Goal: Task Accomplishment & Management: Use online tool/utility

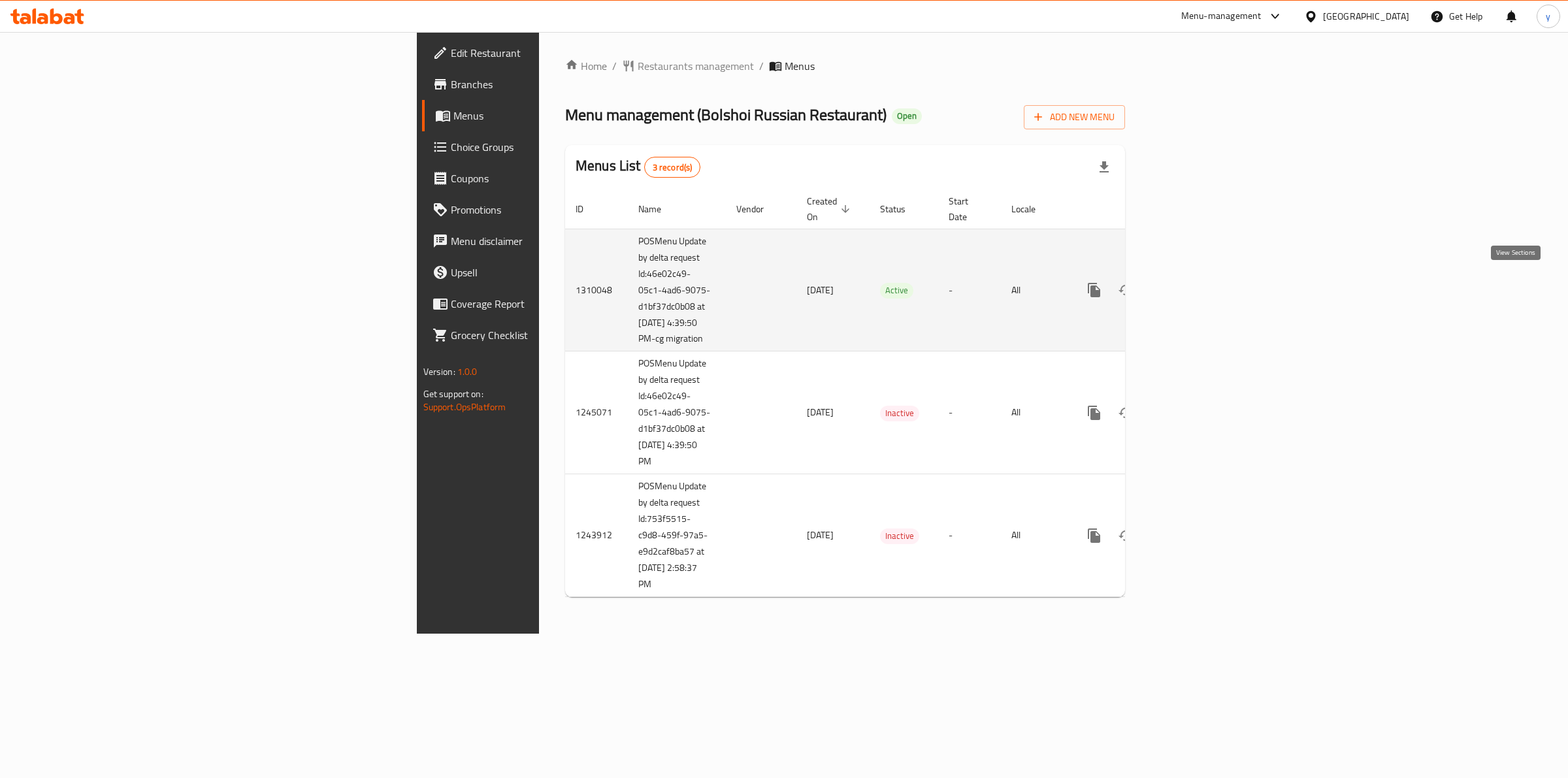
click at [1197, 283] on icon "enhanced table" at bounding box center [1189, 290] width 16 height 16
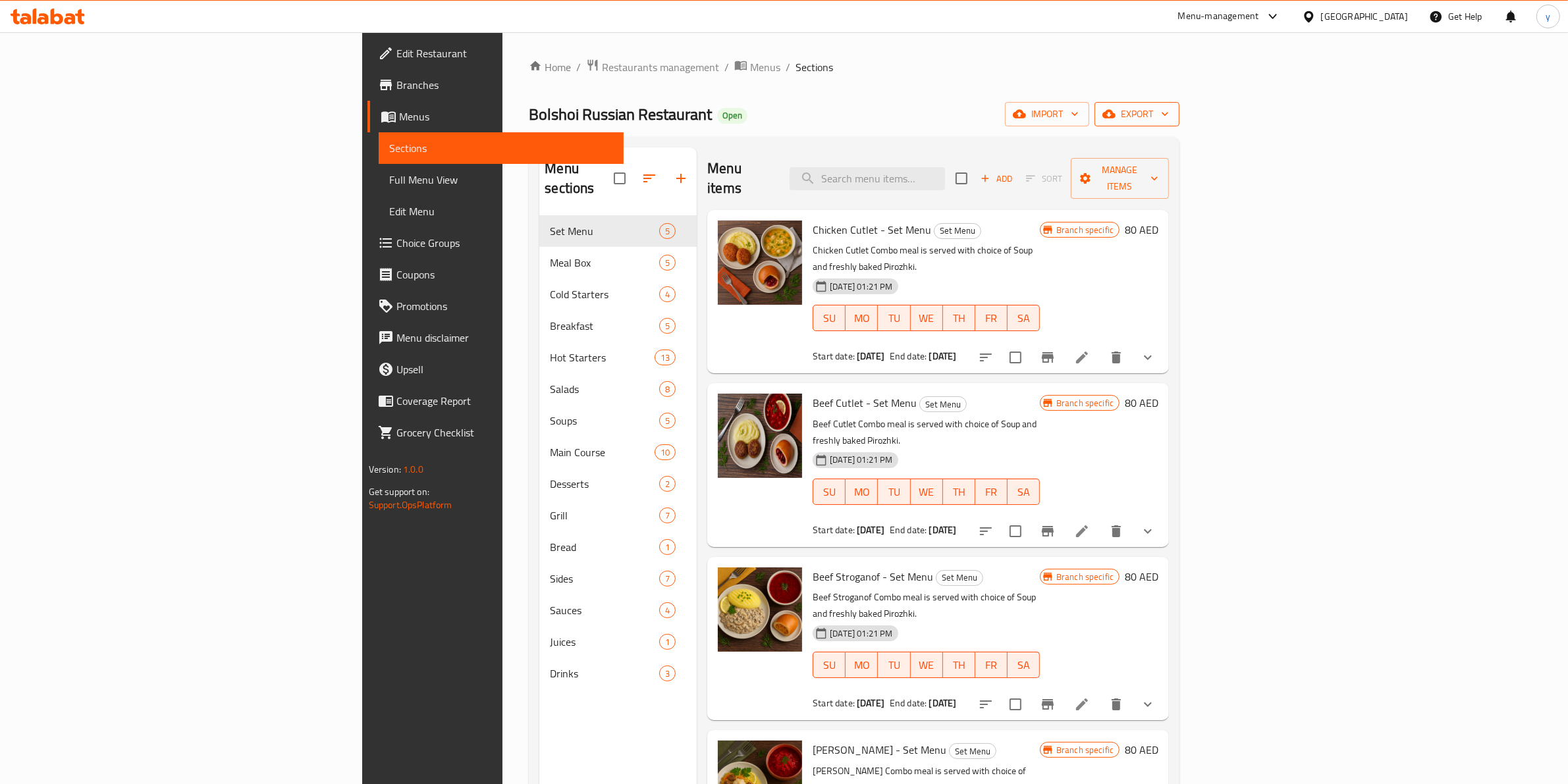
click at [1169, 119] on span "export" at bounding box center [1137, 114] width 64 height 16
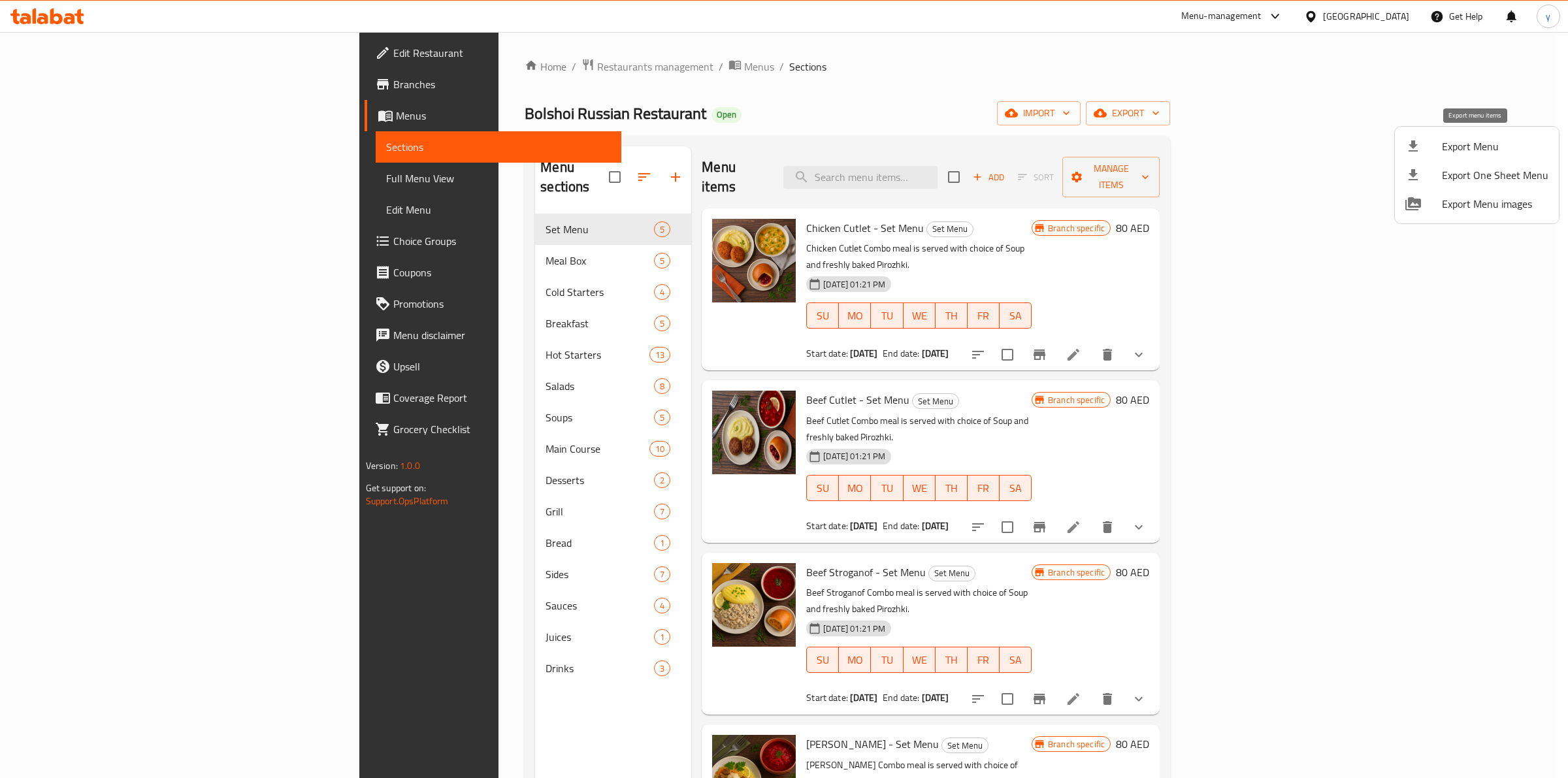
click at [1444, 150] on span "Export Menu" at bounding box center [1495, 146] width 106 height 16
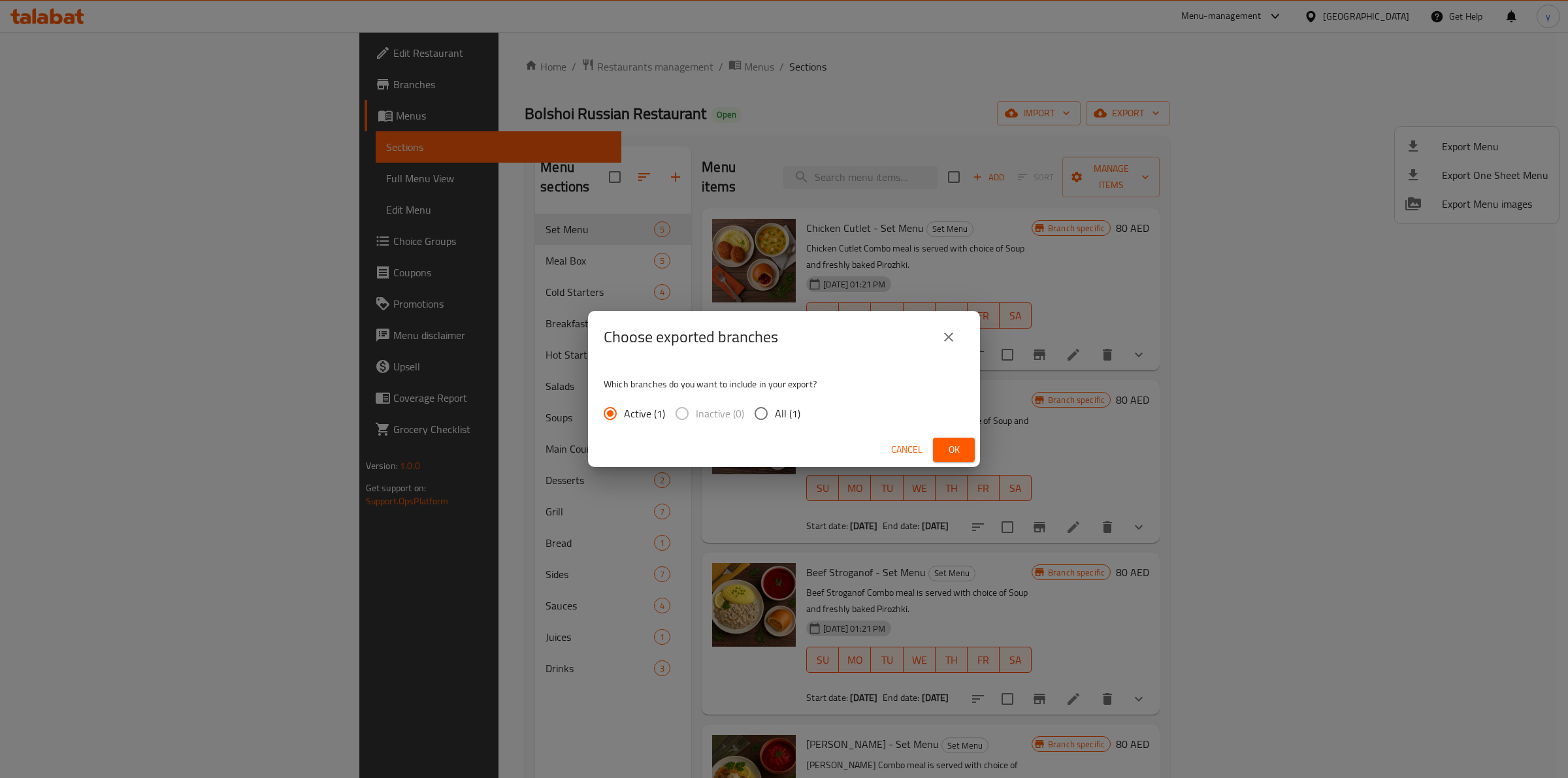
click at [759, 415] on input "All (1)" at bounding box center [761, 414] width 28 height 28
radio input "true"
click at [953, 449] on span "Ok" at bounding box center [953, 450] width 21 height 16
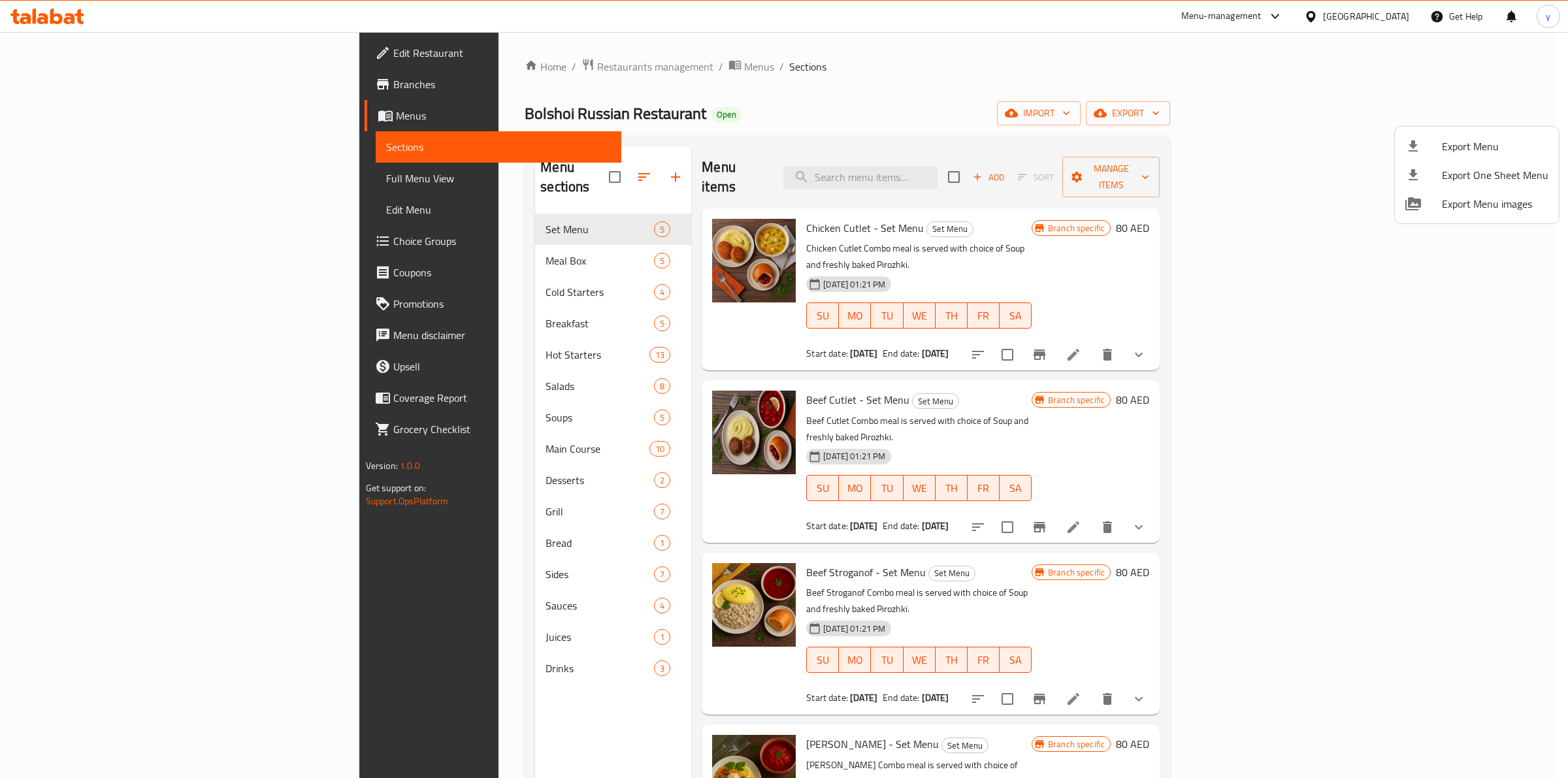
click at [1232, 111] on div at bounding box center [784, 389] width 1568 height 778
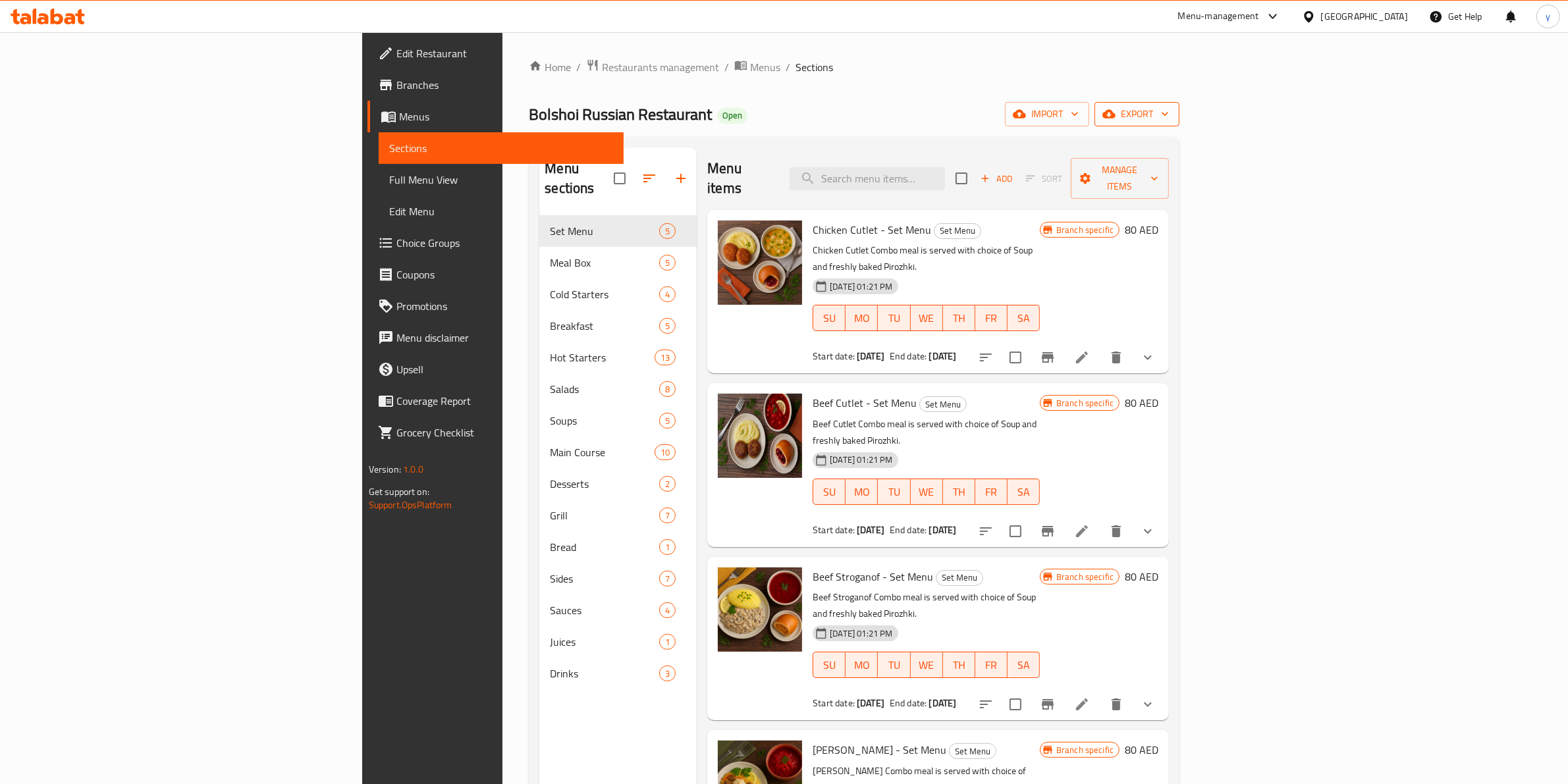
click at [1169, 110] on span "export" at bounding box center [1137, 114] width 64 height 16
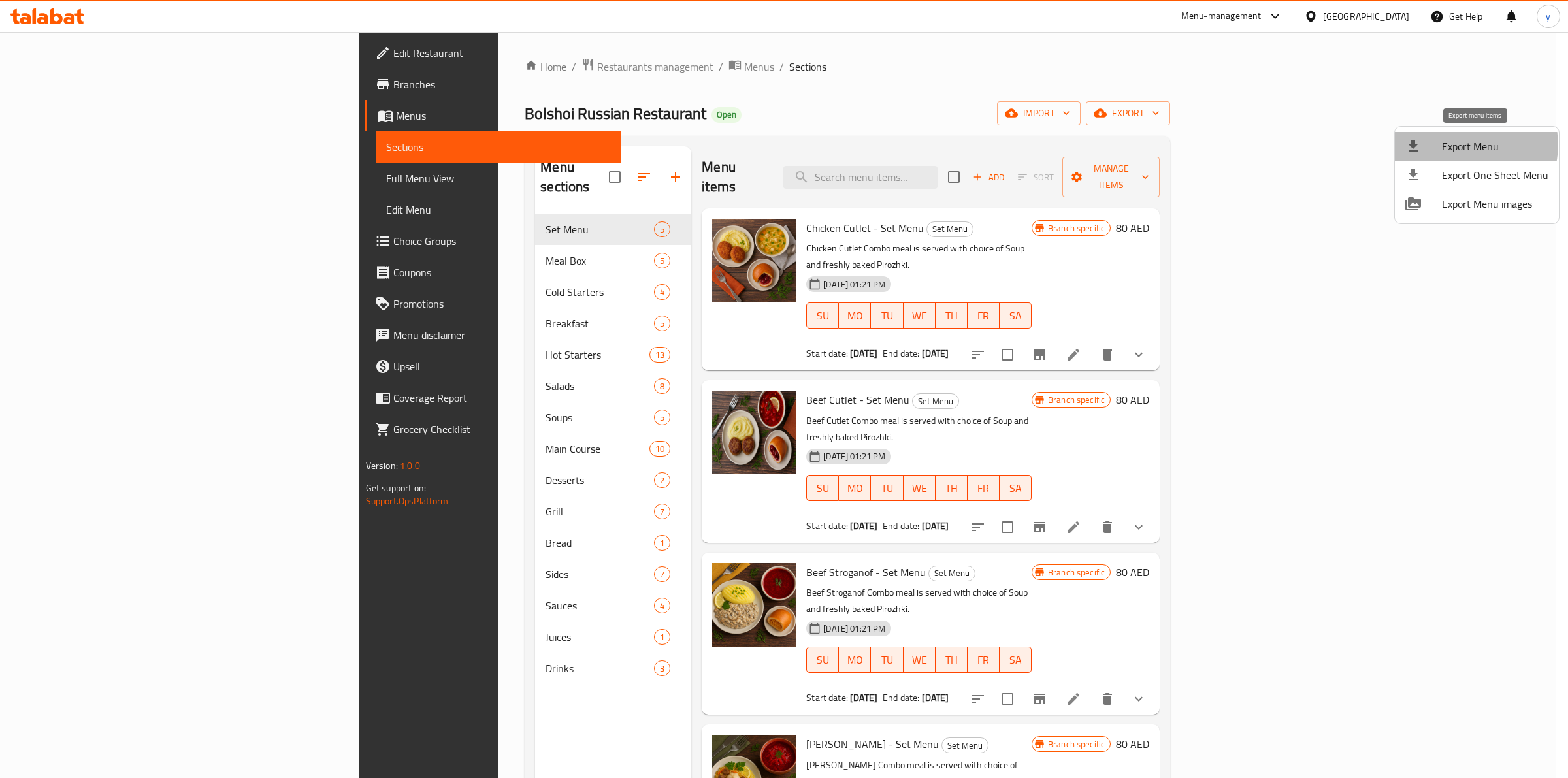
click at [1471, 145] on span "Export Menu" at bounding box center [1495, 146] width 106 height 16
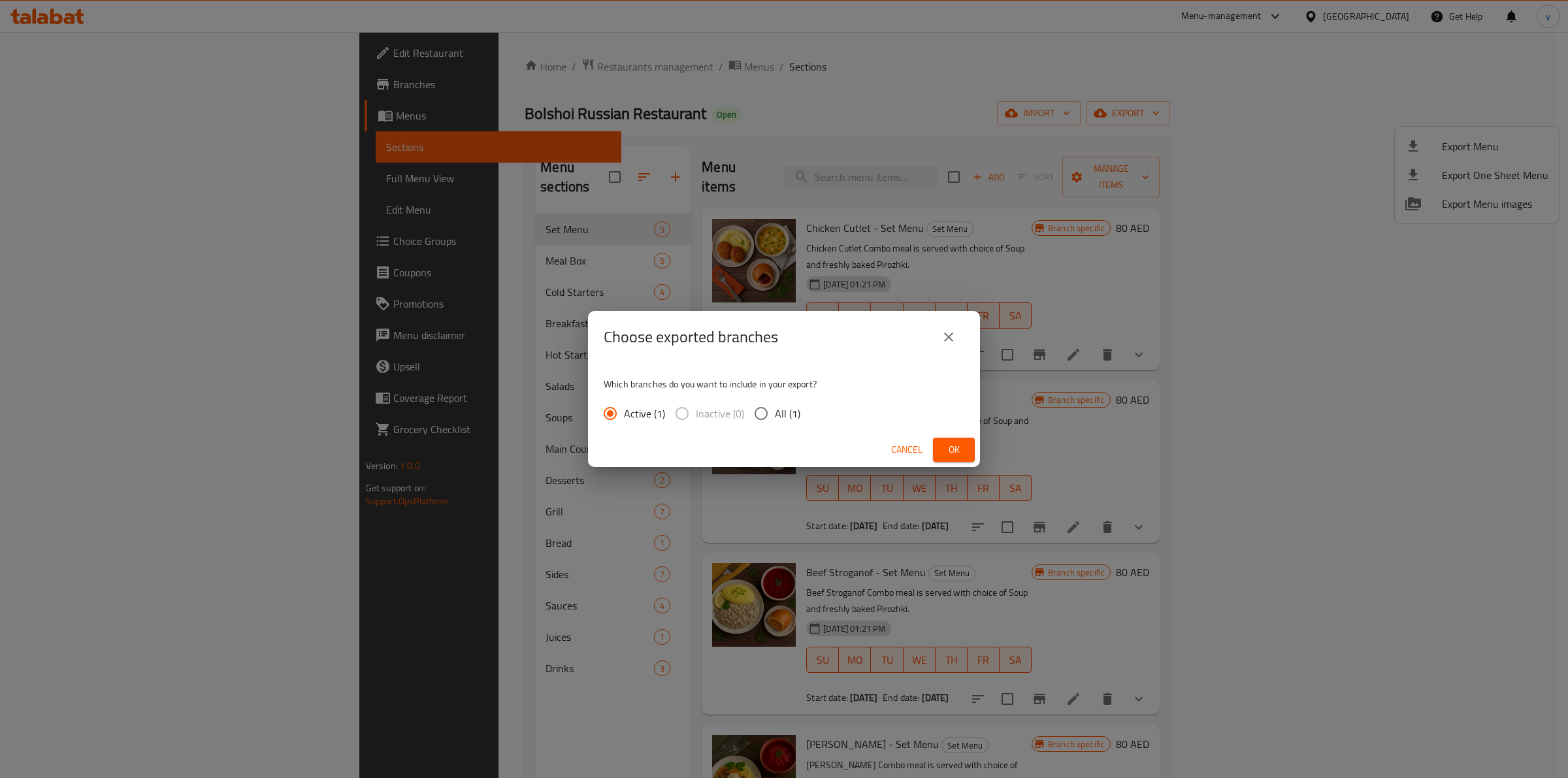
click at [765, 419] on input "All (1)" at bounding box center [761, 414] width 28 height 28
radio input "true"
click at [969, 455] on button "Ok" at bounding box center [954, 449] width 42 height 24
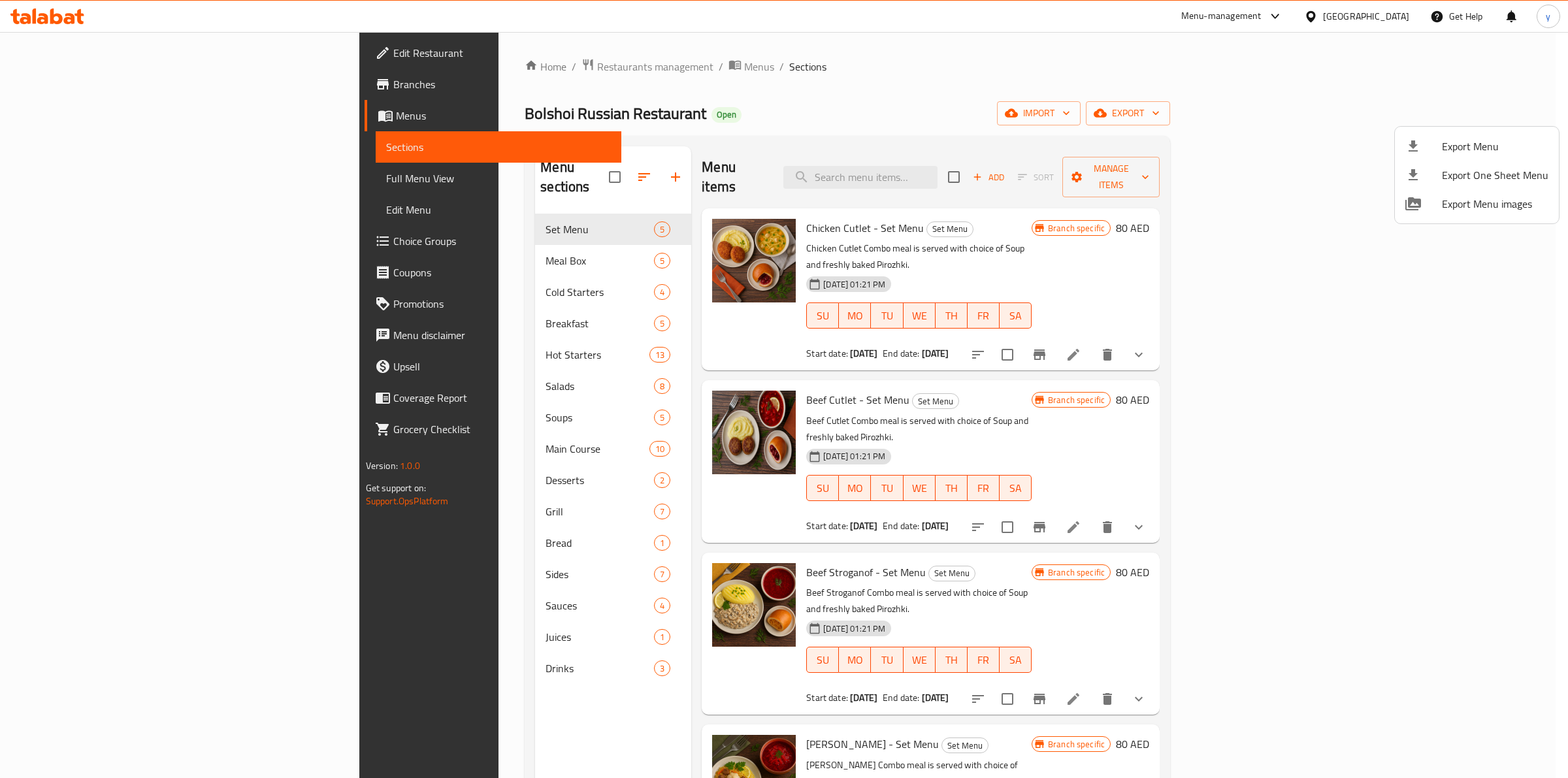
click at [1078, 43] on div at bounding box center [784, 389] width 1568 height 778
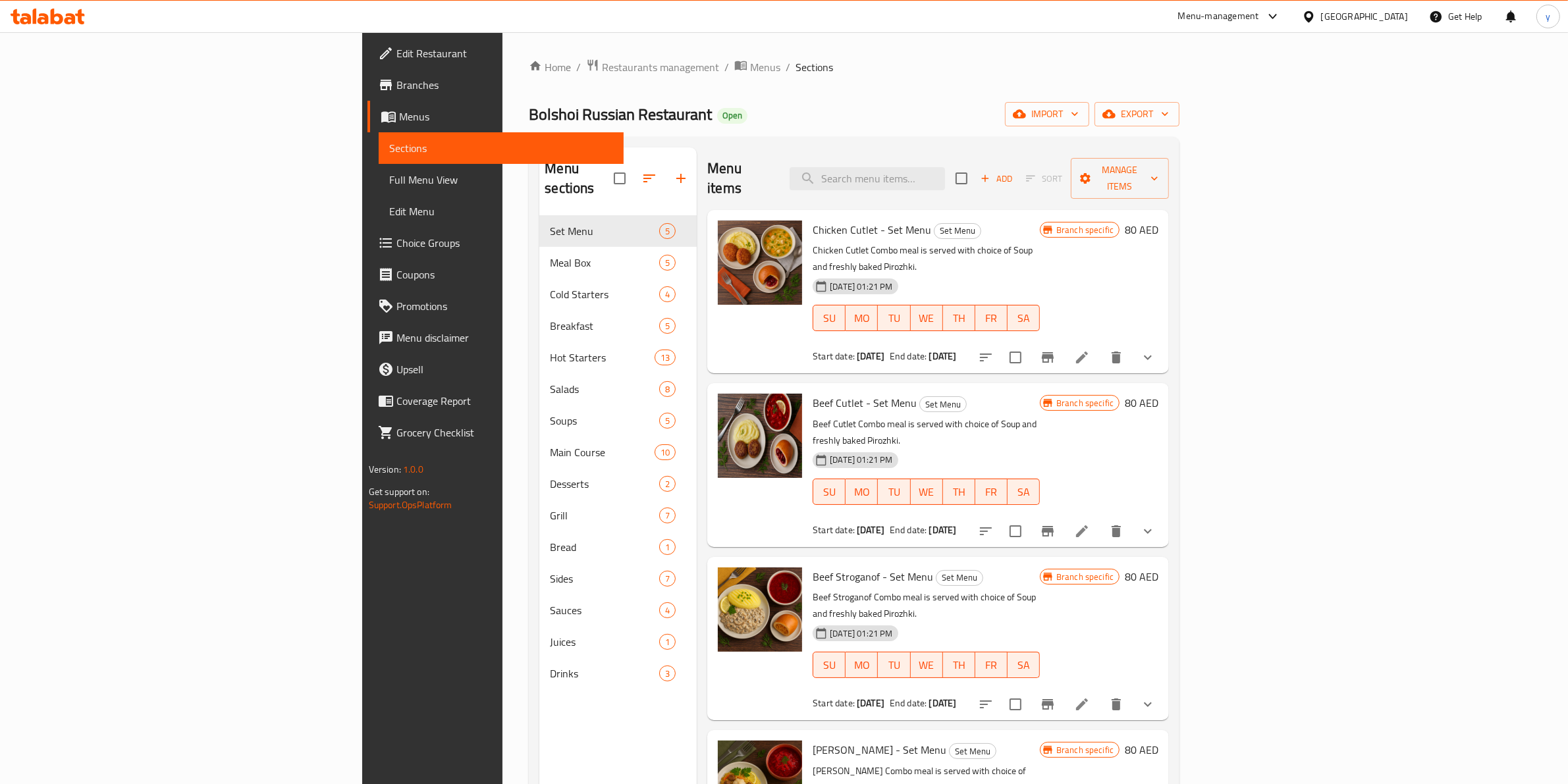
click at [396, 86] on span "Branches" at bounding box center [504, 86] width 217 height 16
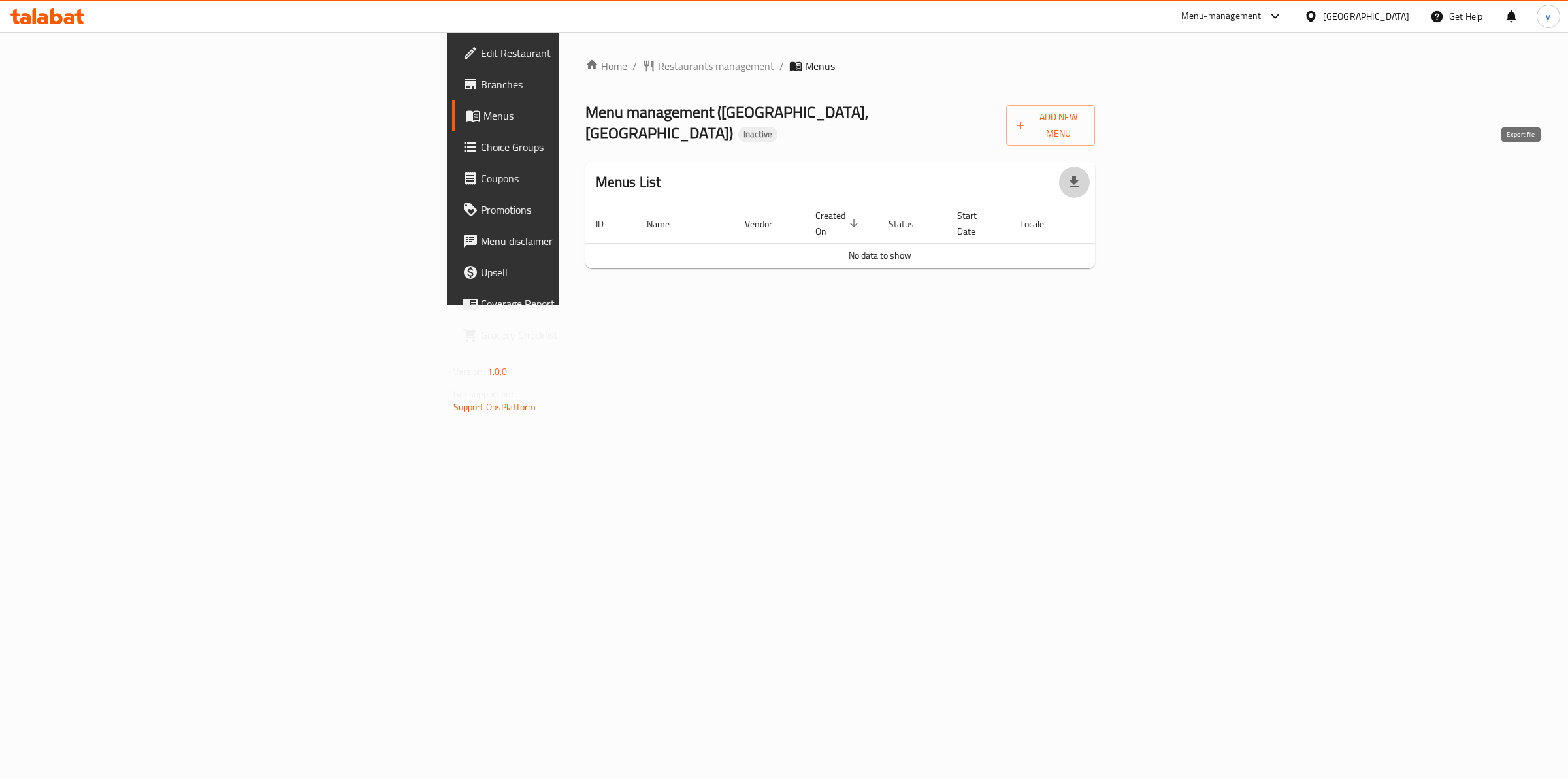
click at [1089, 171] on button "button" at bounding box center [1073, 182] width 31 height 31
click at [1027, 121] on icon "button" at bounding box center [1020, 125] width 13 height 13
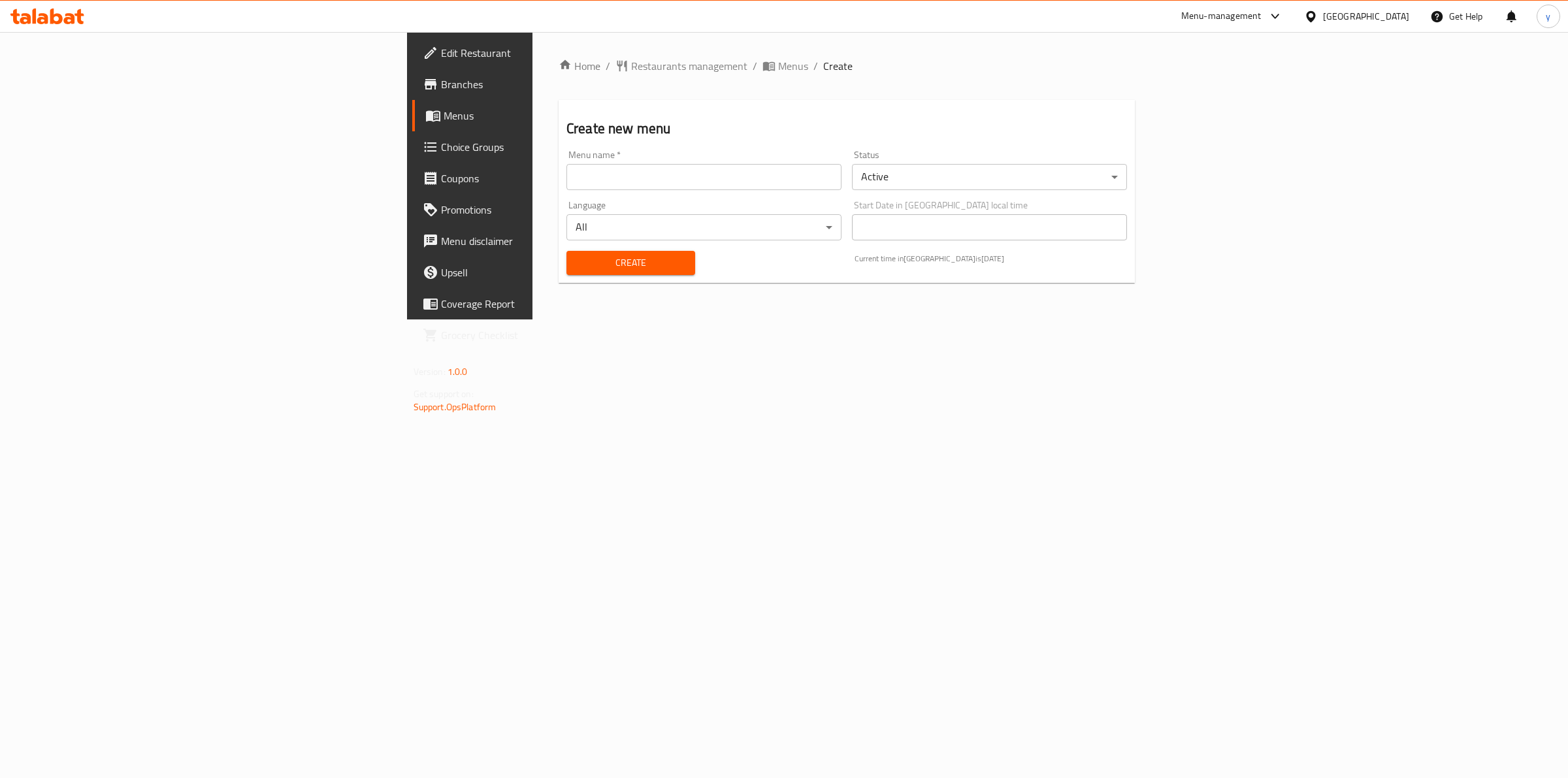
click at [566, 184] on input "text" at bounding box center [704, 177] width 275 height 26
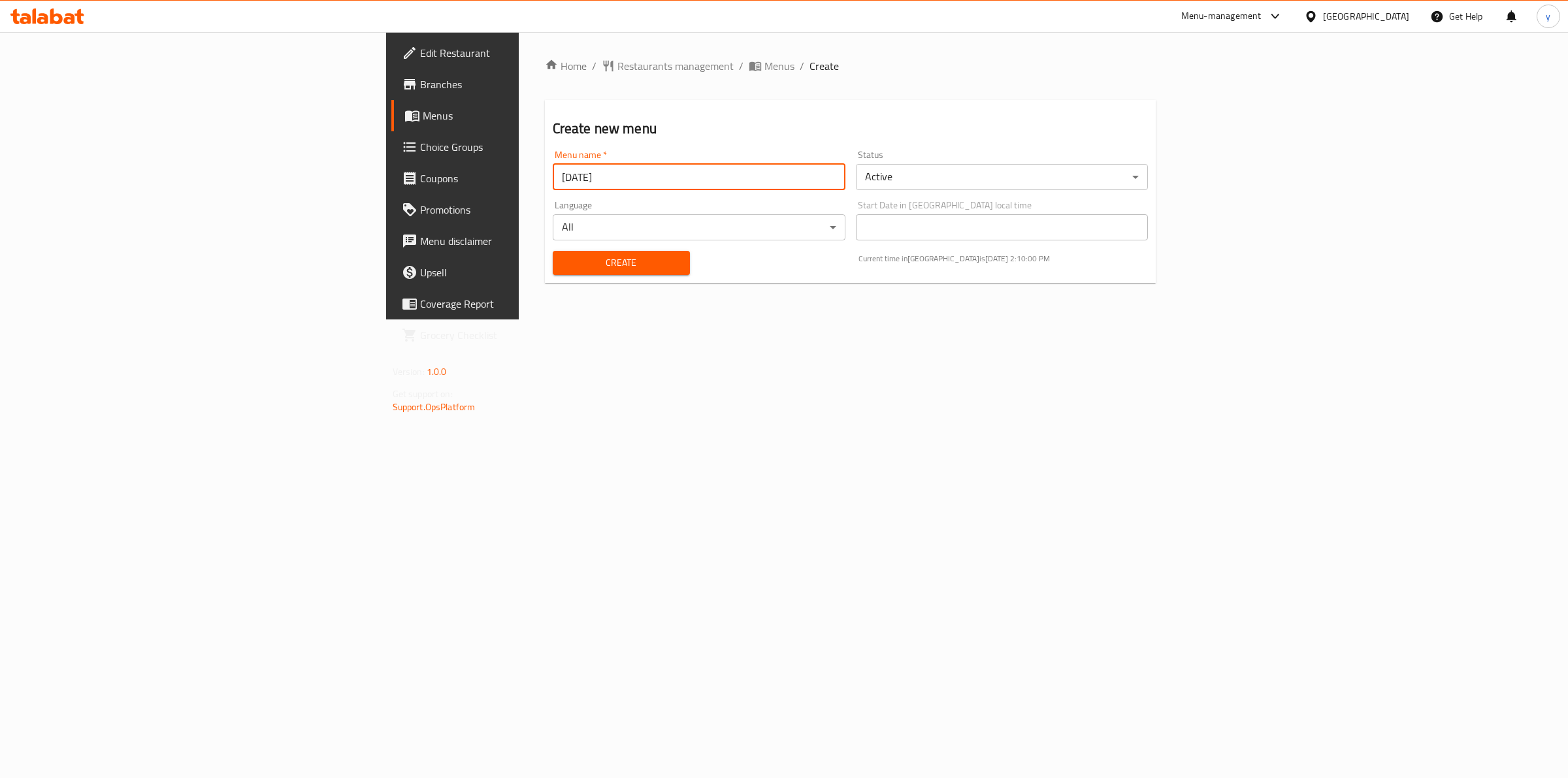
type input "19/9/2025"
click at [563, 262] on span "Create" at bounding box center [621, 263] width 116 height 16
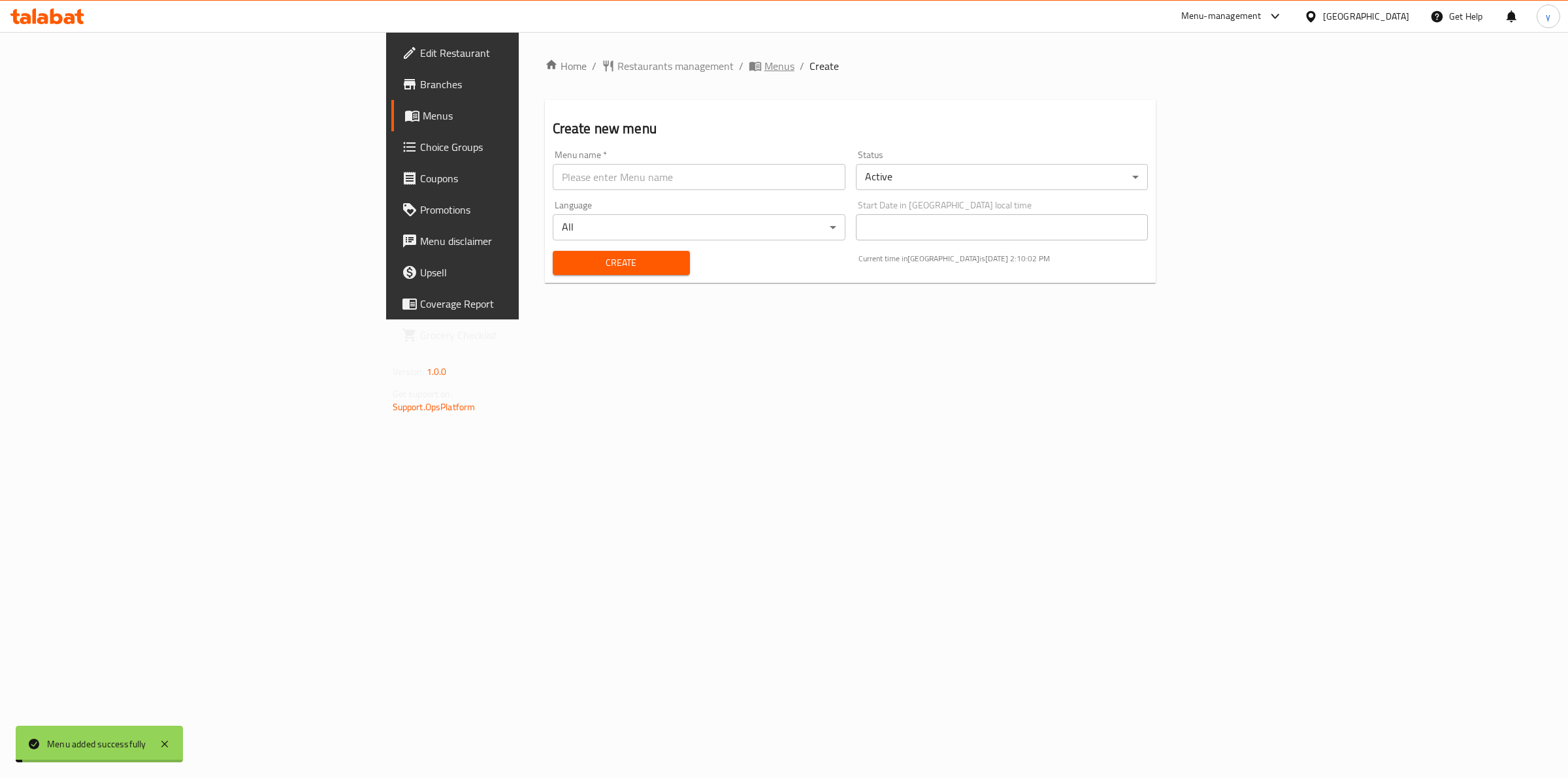
click at [764, 67] on span "Menus" at bounding box center [780, 66] width 30 height 16
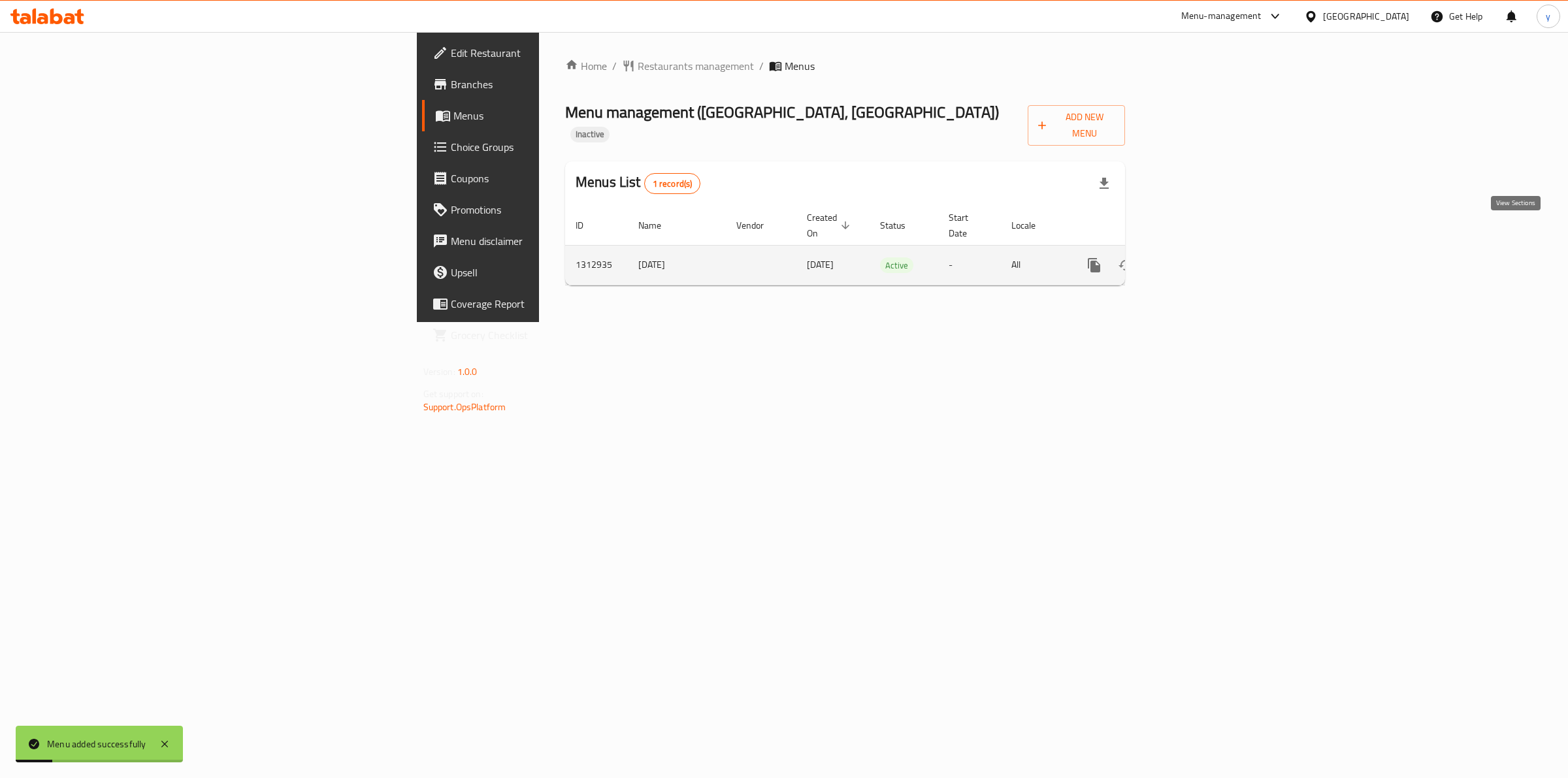
click at [1197, 257] on icon "enhanced table" at bounding box center [1189, 265] width 16 height 16
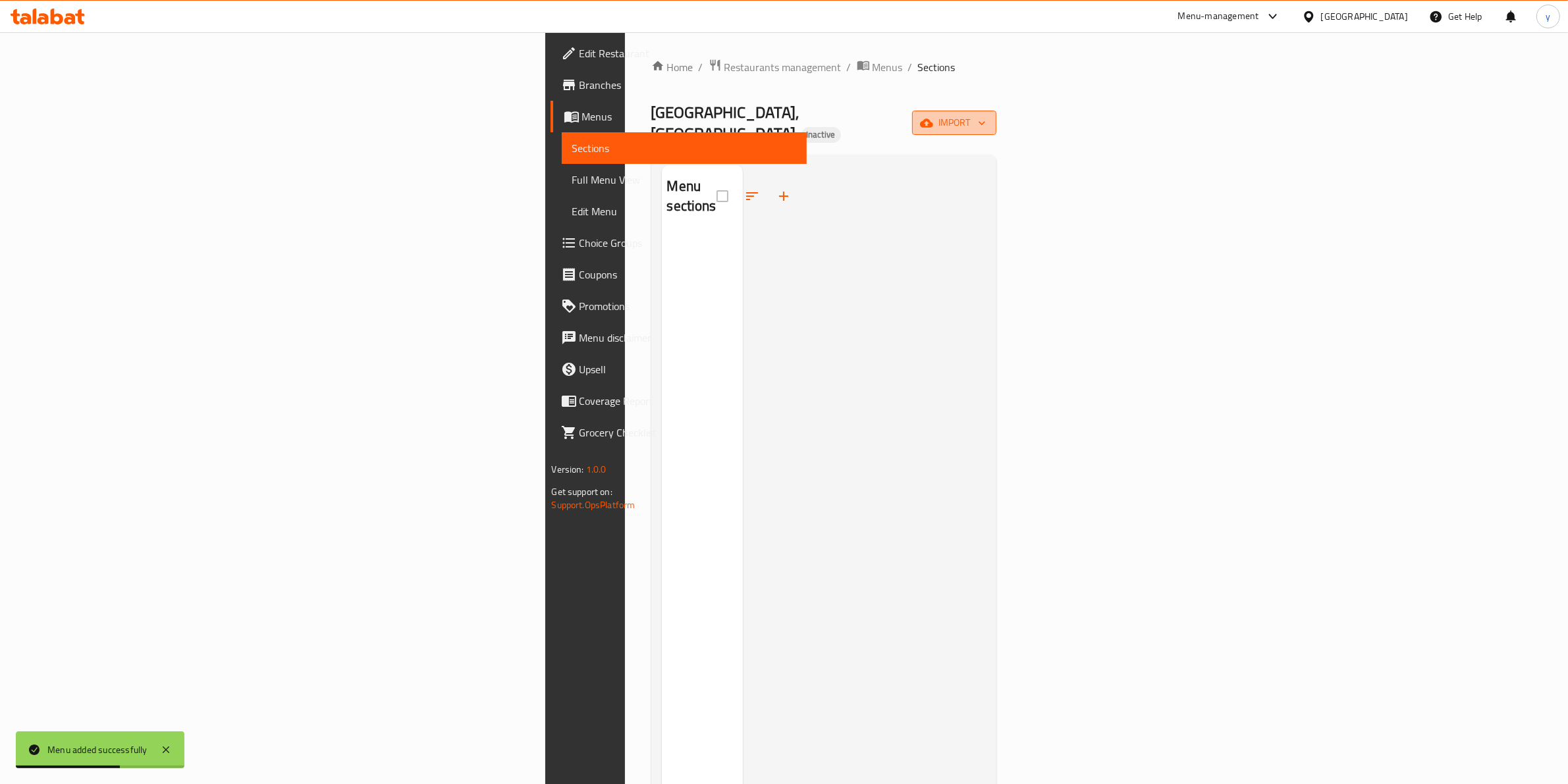
click at [933, 116] on icon "button" at bounding box center [926, 122] width 14 height 14
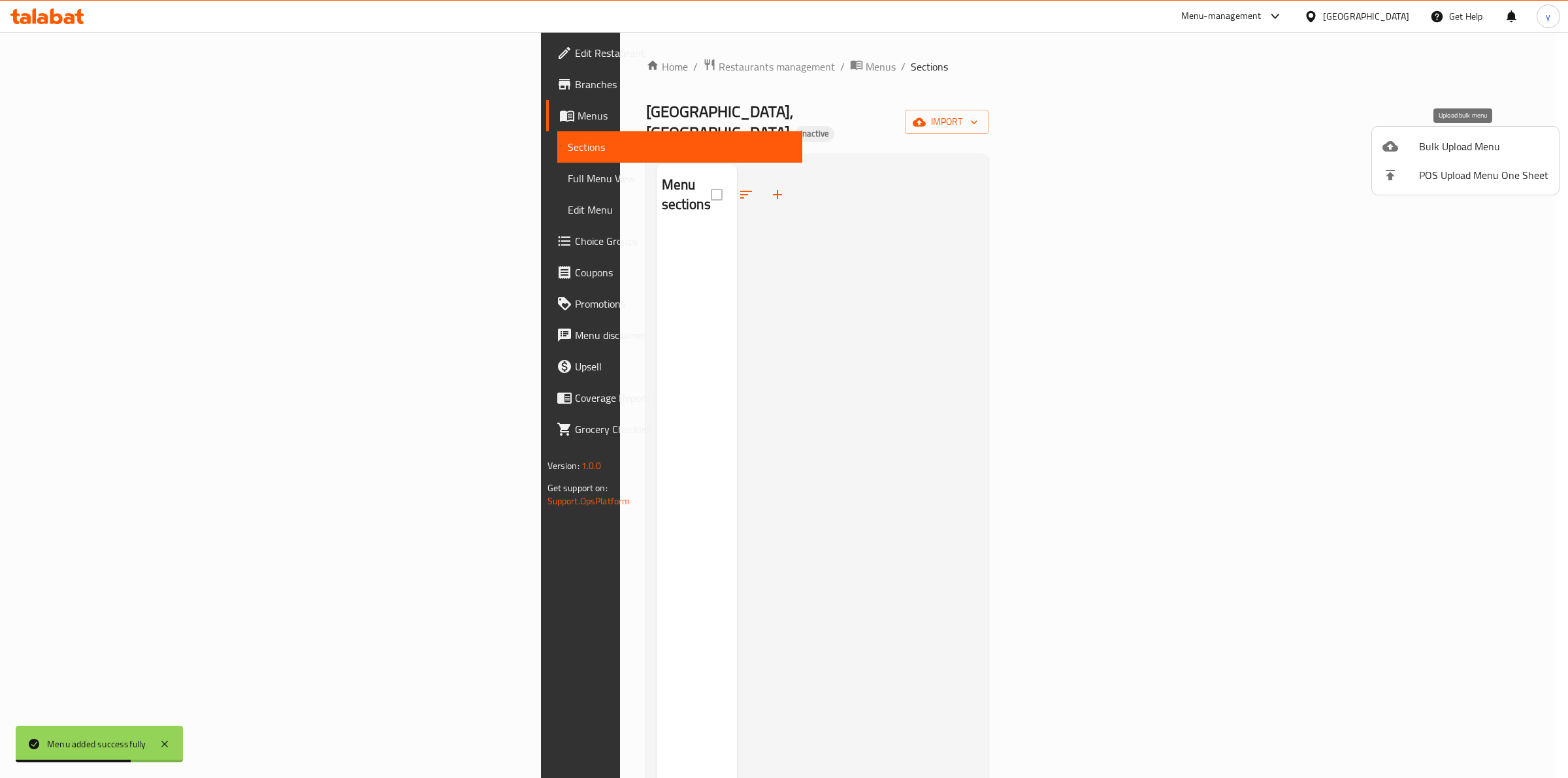
click at [1426, 149] on span "Bulk Upload Menu" at bounding box center [1483, 146] width 129 height 16
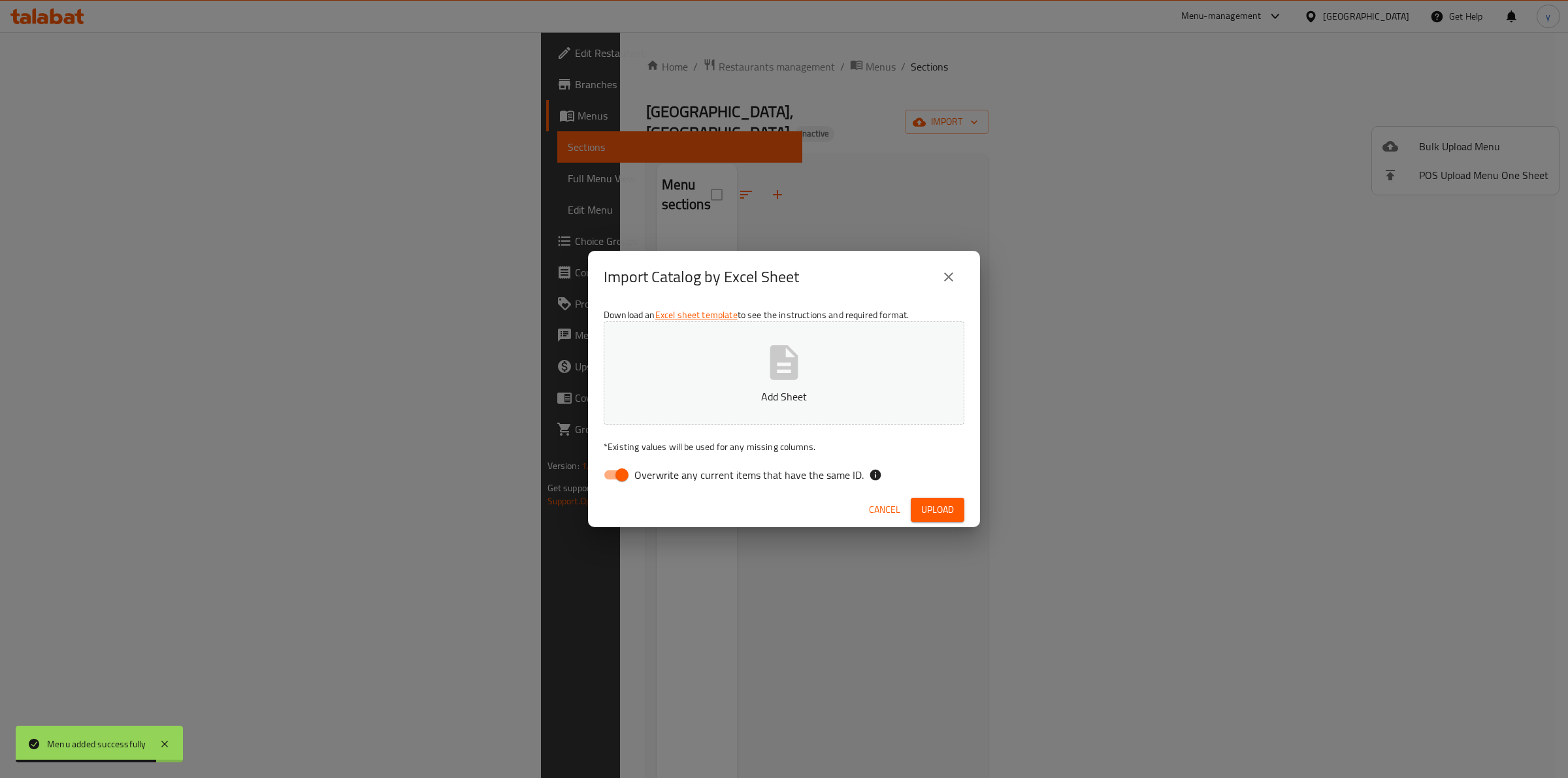
click at [618, 479] on input "Overwrite any current items that have the same ID." at bounding box center [621, 475] width 74 height 25
checkbox input "false"
click at [792, 382] on icon "button" at bounding box center [783, 363] width 42 height 42
click at [925, 511] on span "Upload" at bounding box center [938, 510] width 33 height 16
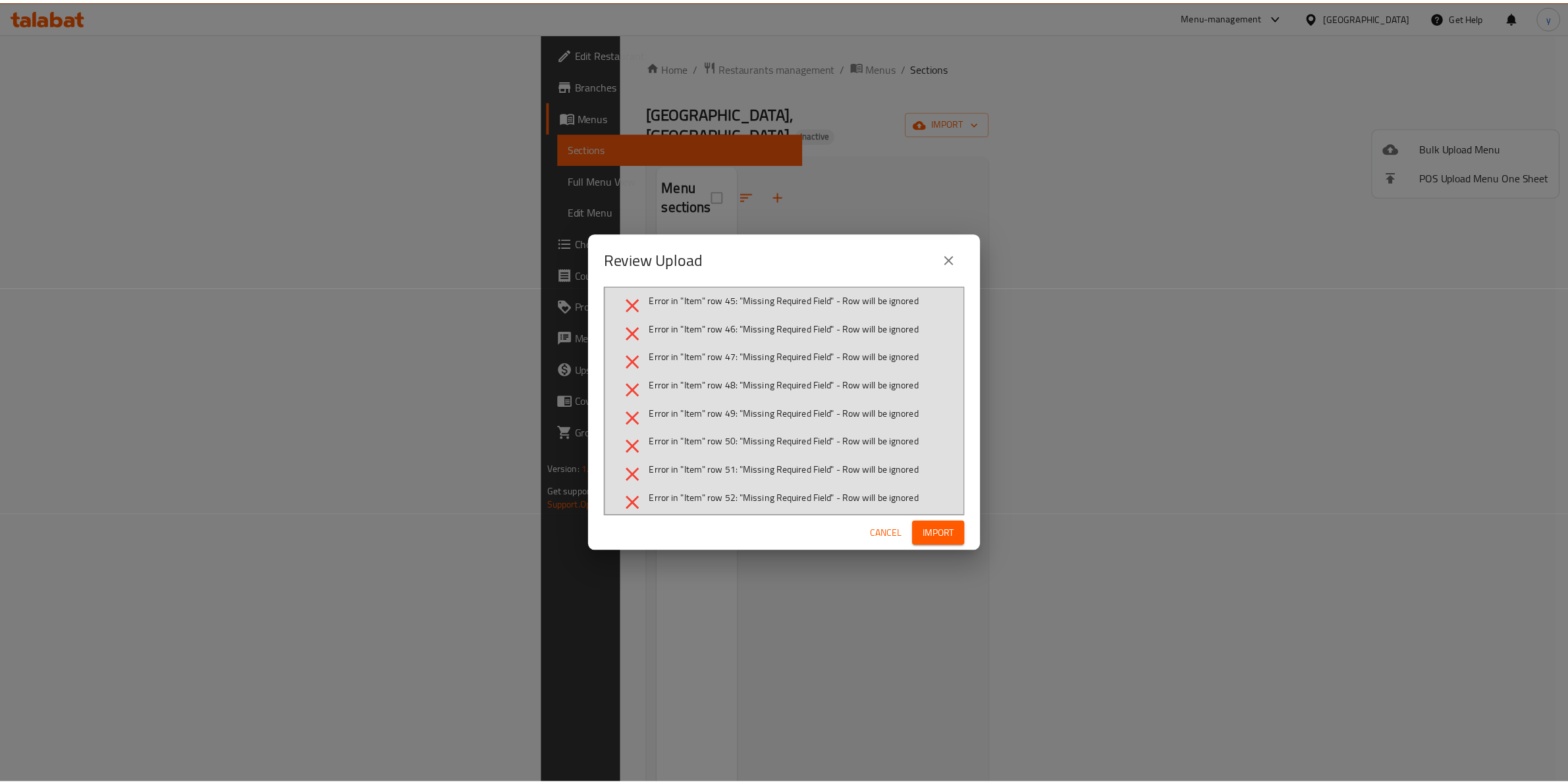
scroll to position [1976, 0]
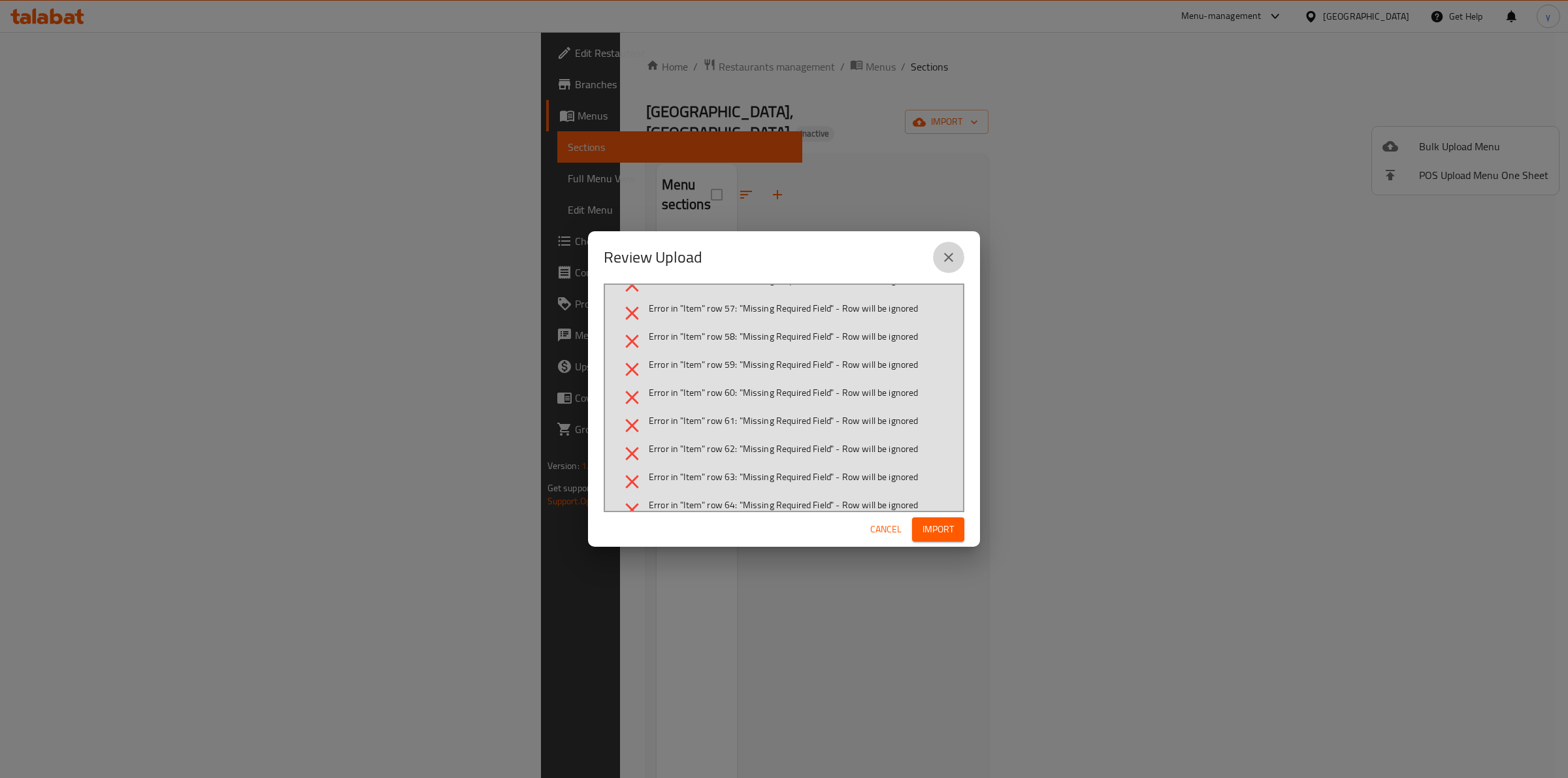
click at [946, 262] on icon "close" at bounding box center [948, 257] width 9 height 9
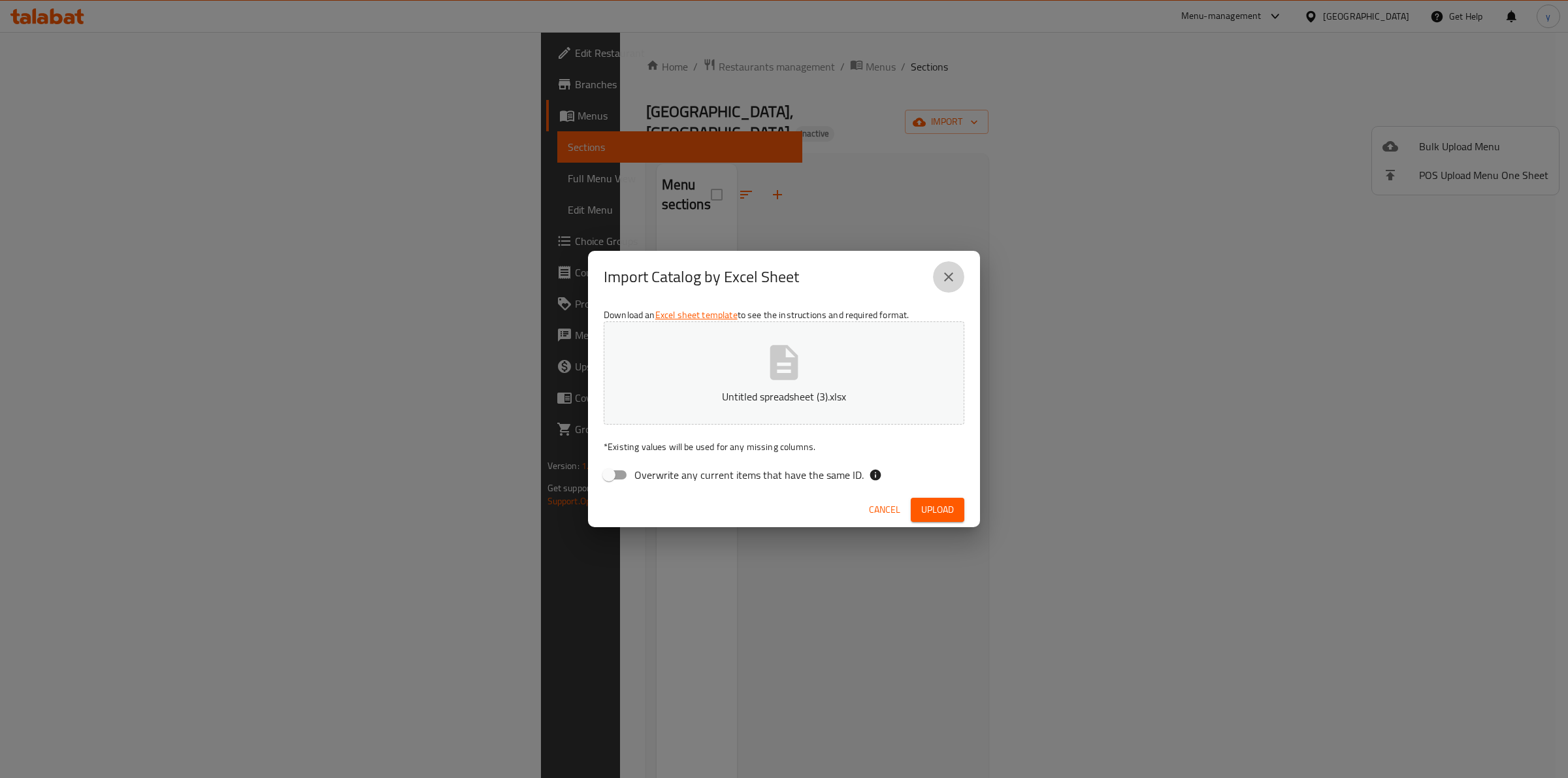
click at [955, 278] on icon "close" at bounding box center [948, 277] width 16 height 16
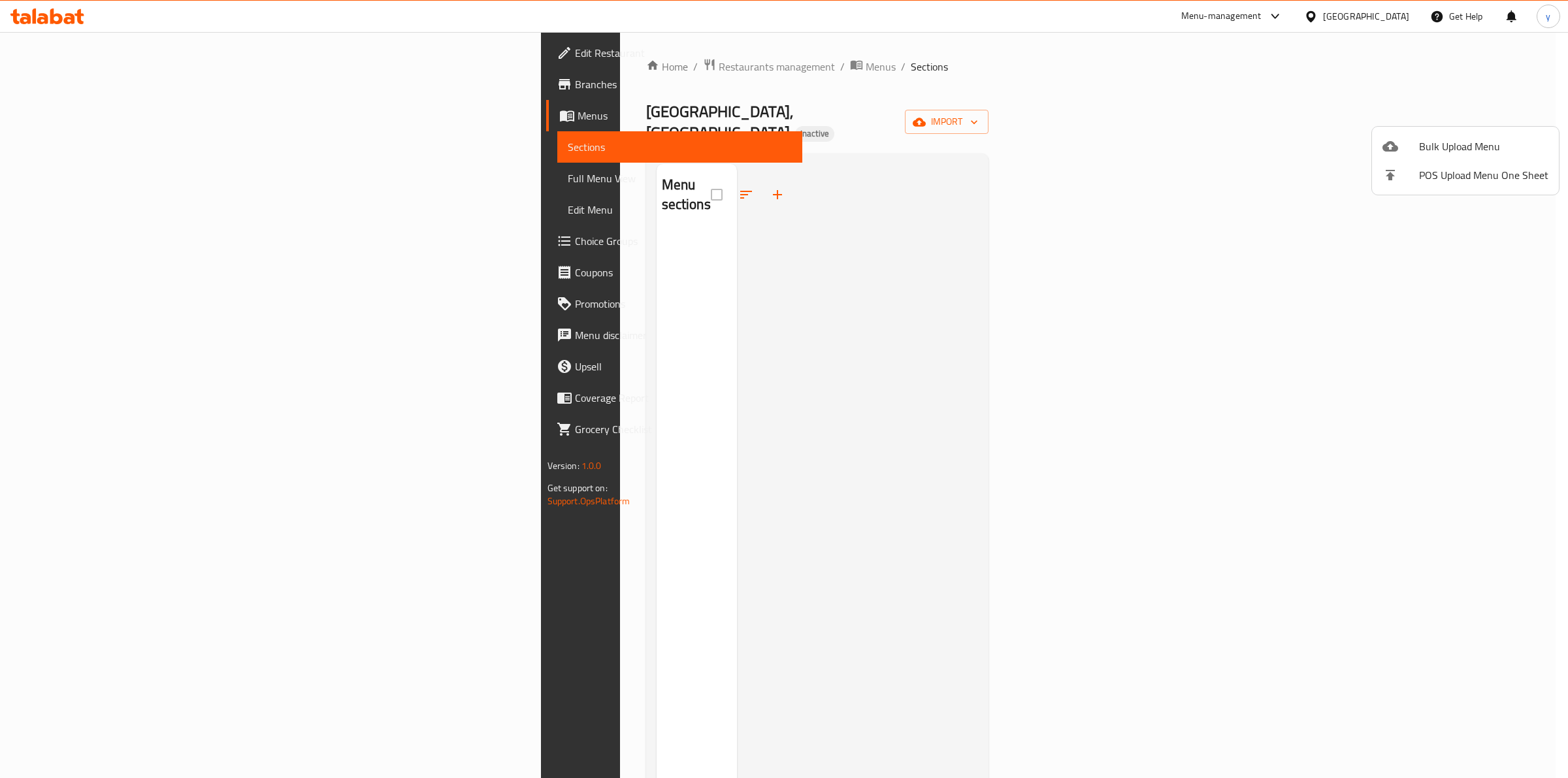
click at [116, 80] on div at bounding box center [784, 389] width 1568 height 778
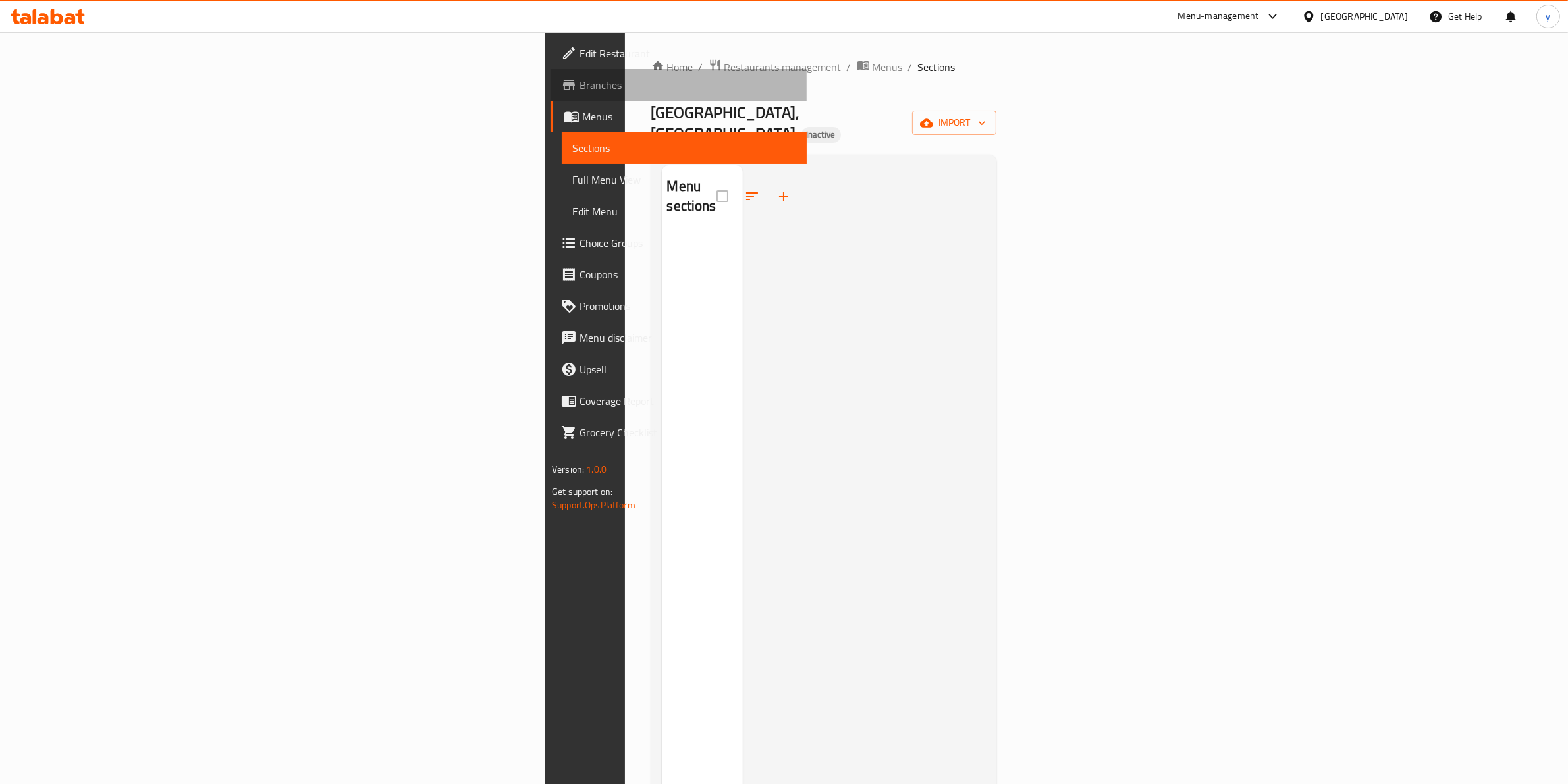
click at [580, 81] on span "Branches" at bounding box center [688, 86] width 217 height 16
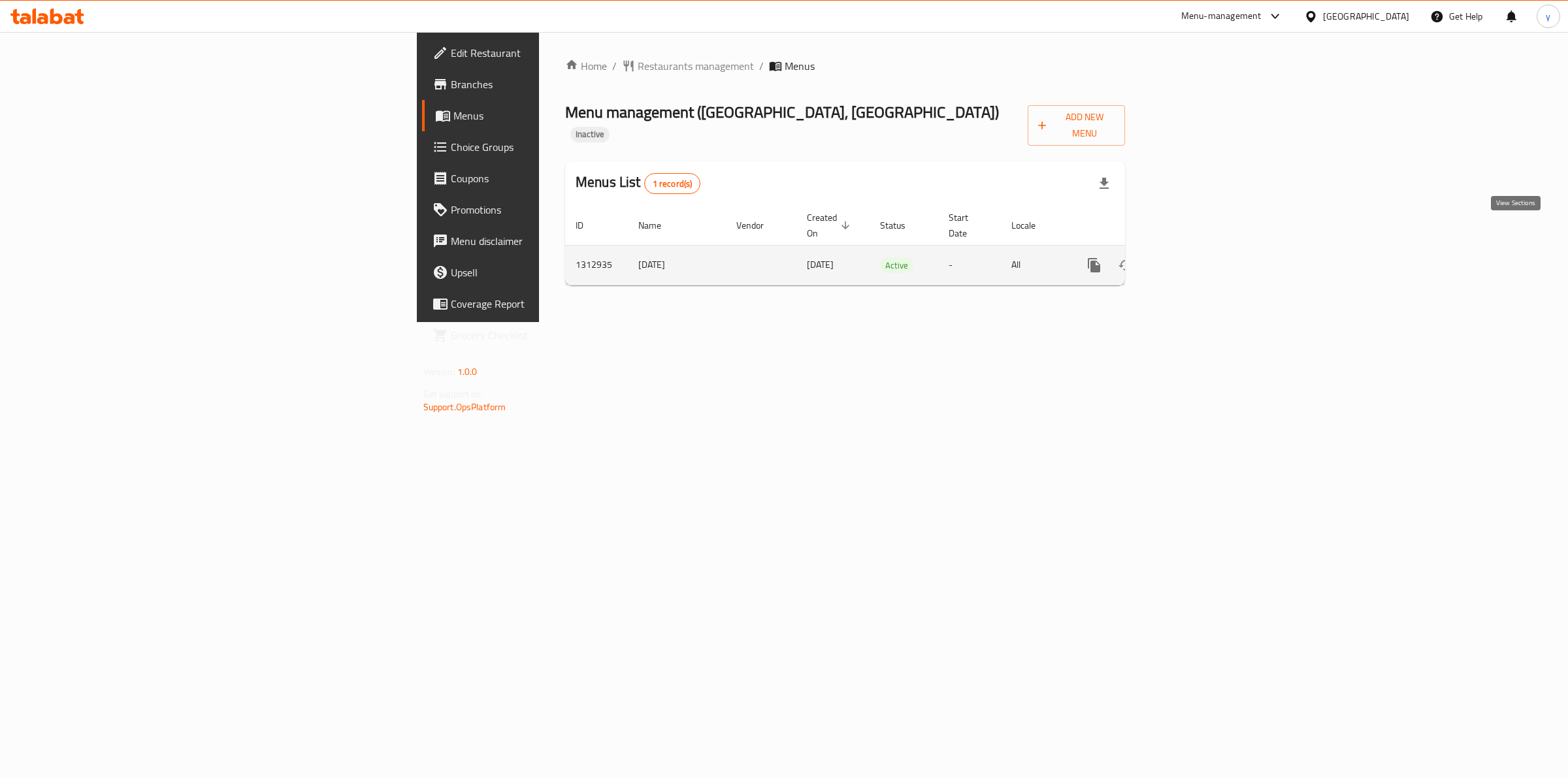
click at [1197, 257] on icon "enhanced table" at bounding box center [1189, 265] width 16 height 16
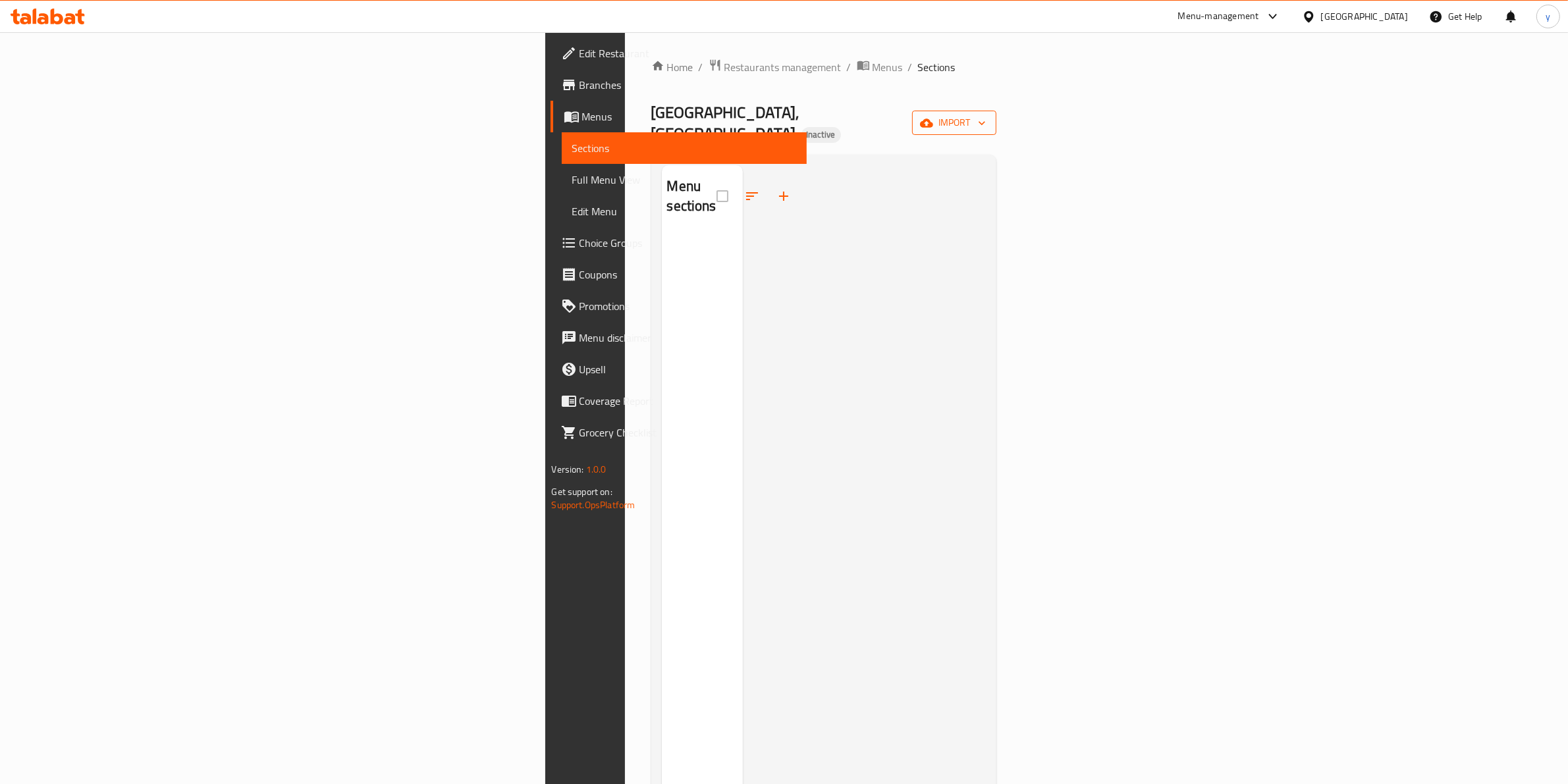
click at [986, 114] on span "import" at bounding box center [954, 122] width 63 height 16
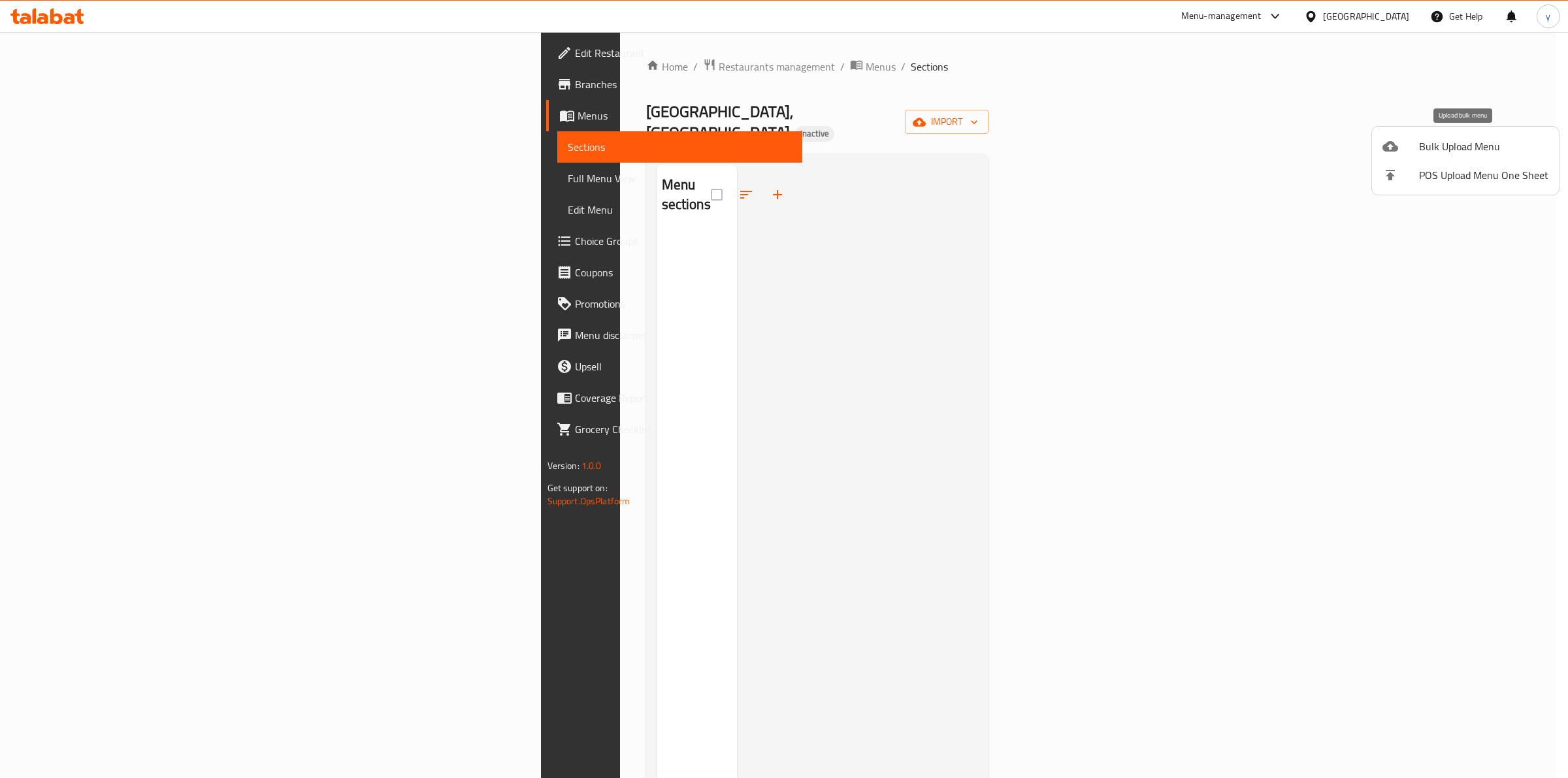
click at [1400, 149] on div at bounding box center [1400, 146] width 37 height 16
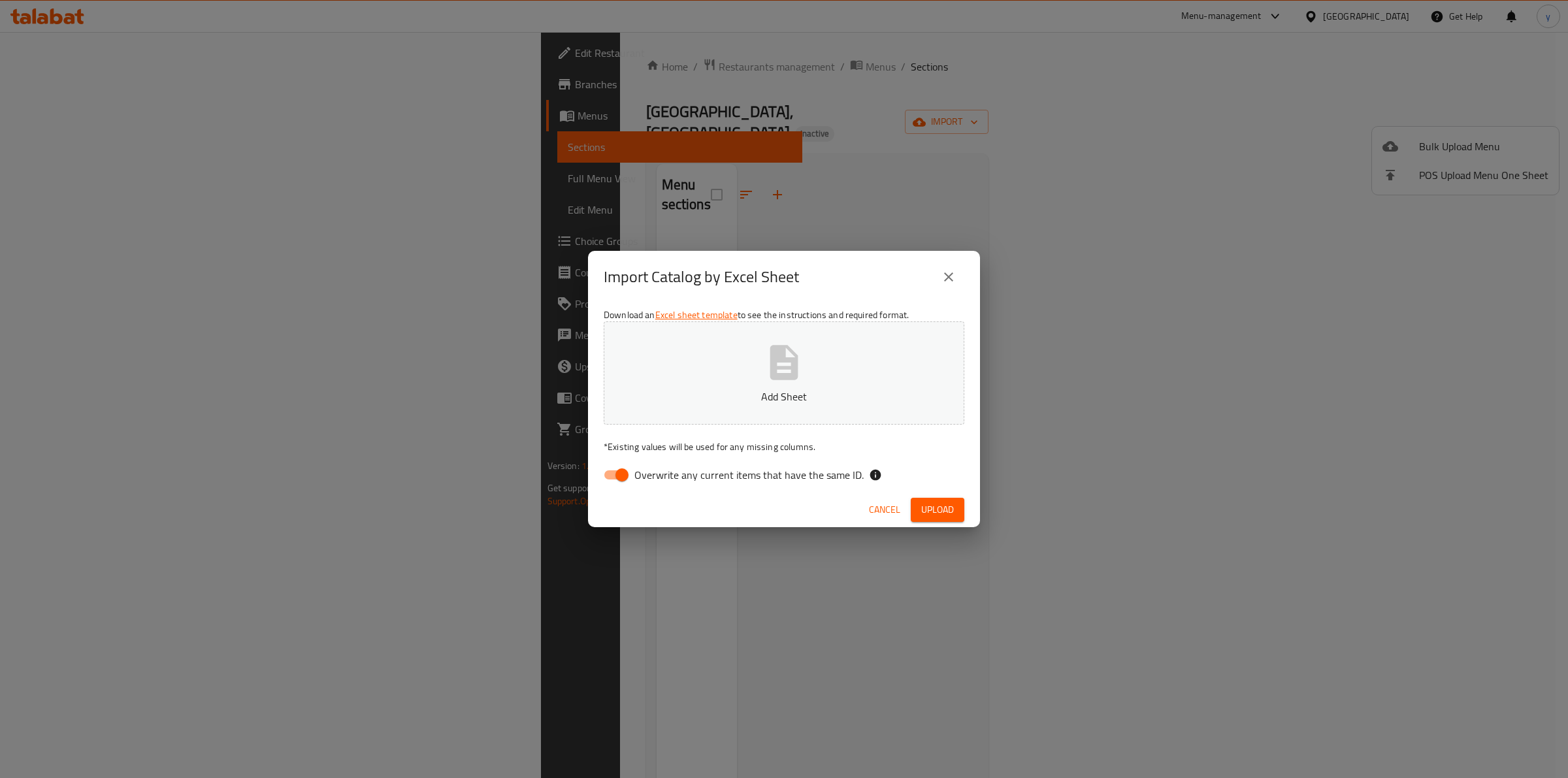
click at [608, 481] on input "Overwrite any current items that have the same ID." at bounding box center [621, 475] width 74 height 25
checkbox input "false"
click at [820, 390] on p "Add Sheet" at bounding box center [784, 397] width 320 height 16
click at [941, 507] on span "Upload" at bounding box center [938, 510] width 33 height 16
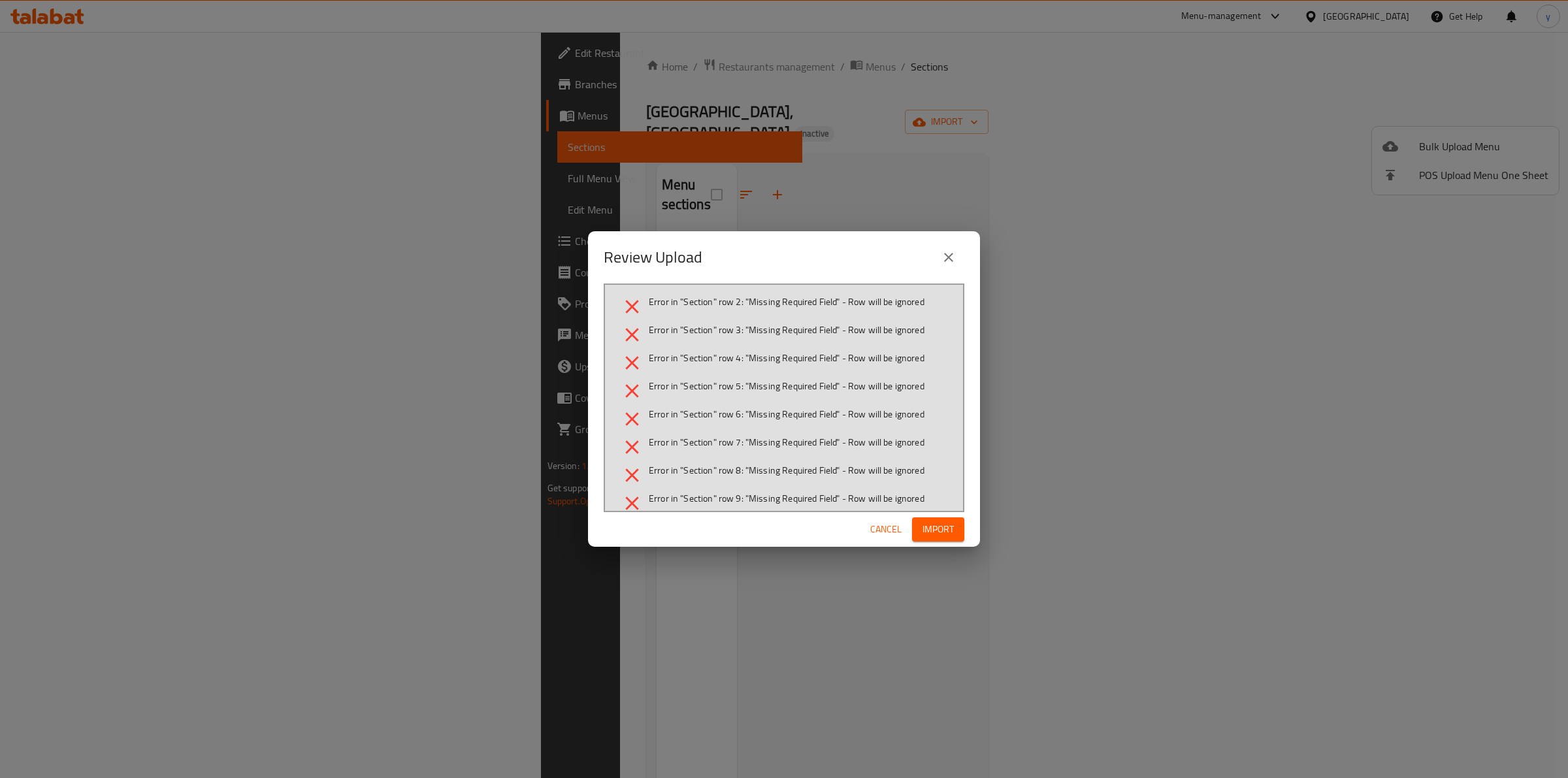
click at [404, 191] on div "Review Upload Error in "Section" row 2: "Missing Required Field" - Row will be …" at bounding box center [784, 389] width 1568 height 778
click at [950, 256] on icon "close" at bounding box center [948, 257] width 9 height 9
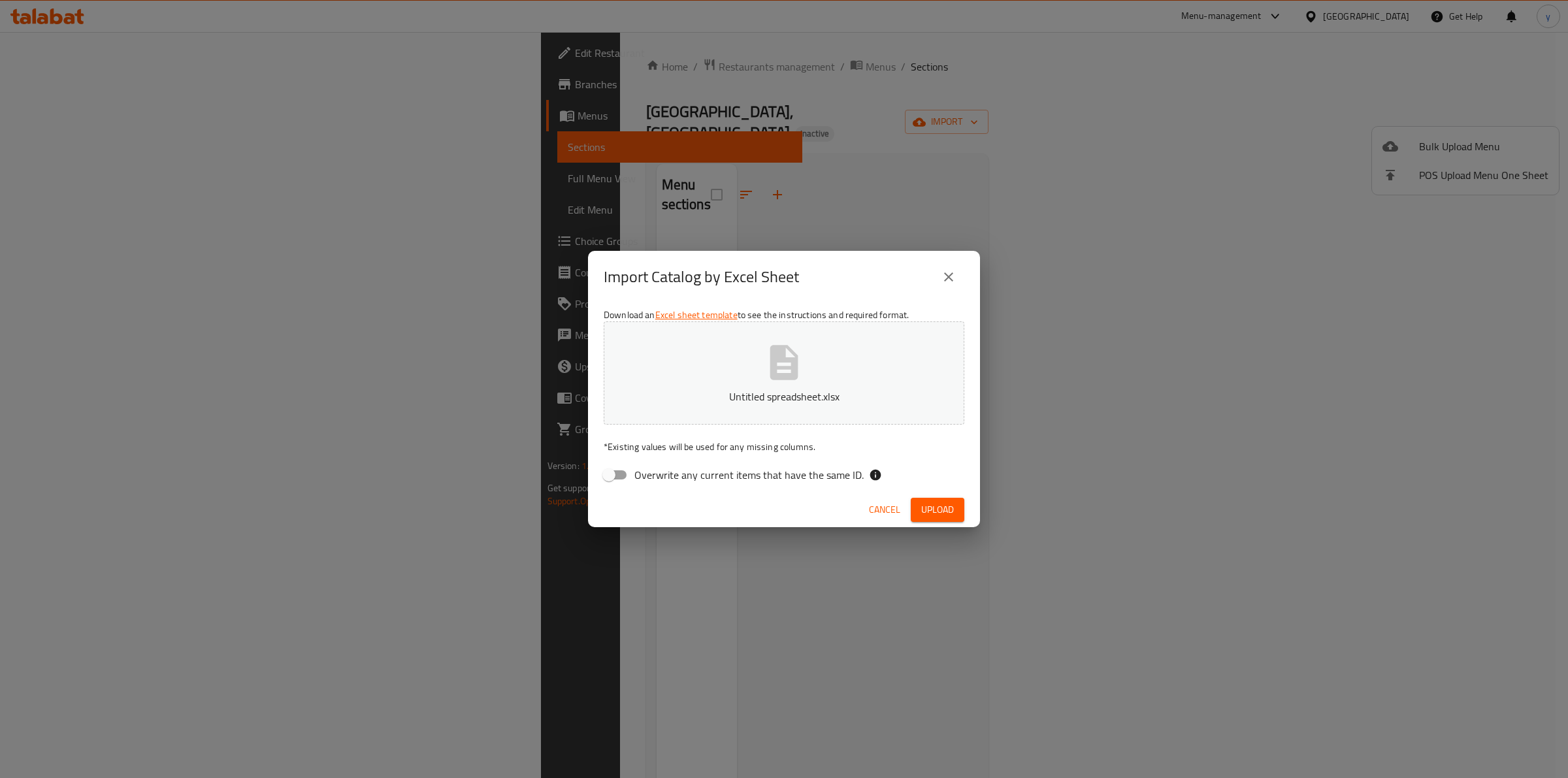
click at [946, 279] on icon "close" at bounding box center [948, 277] width 9 height 9
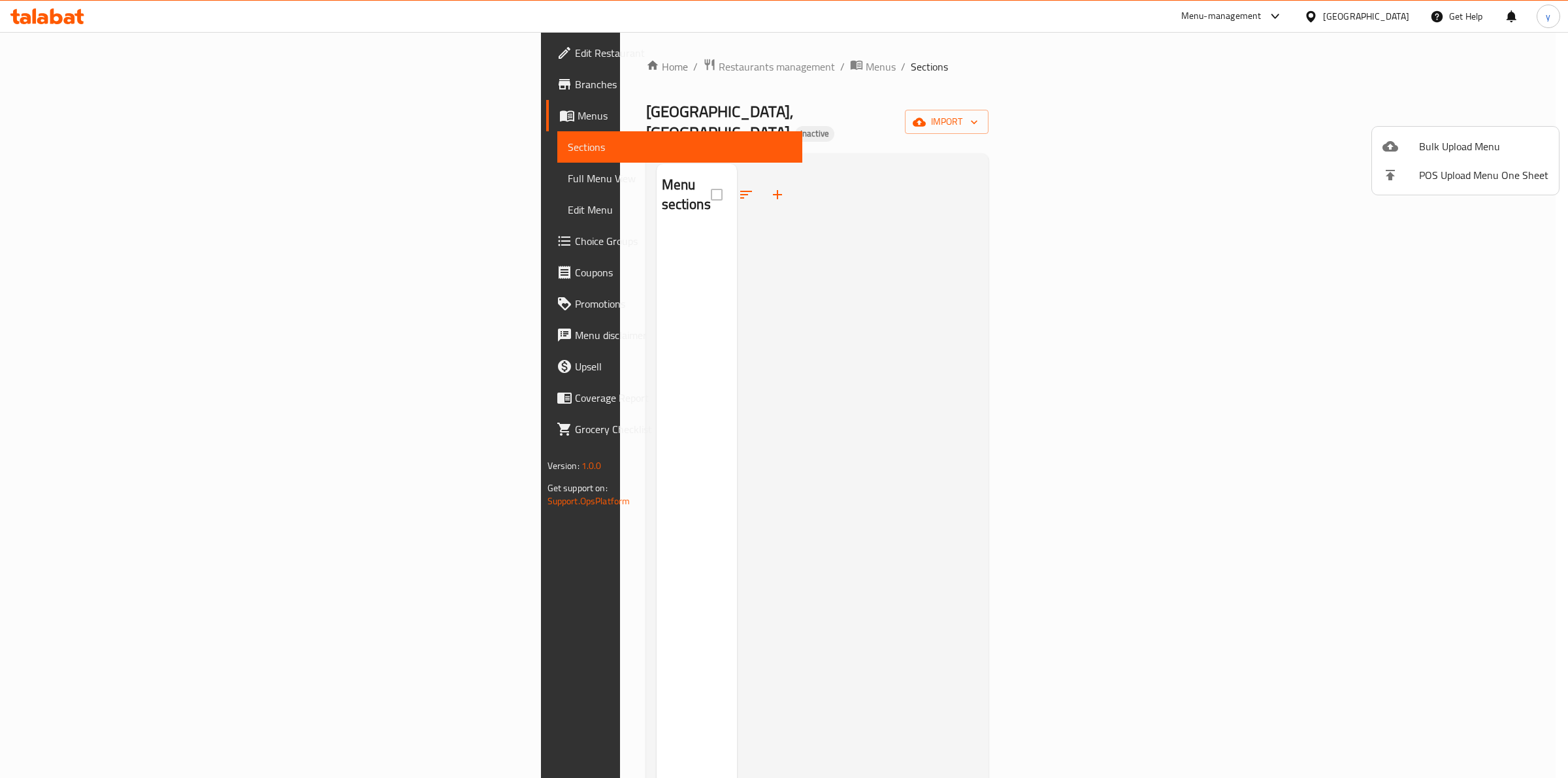
click at [1022, 481] on div at bounding box center [784, 389] width 1568 height 778
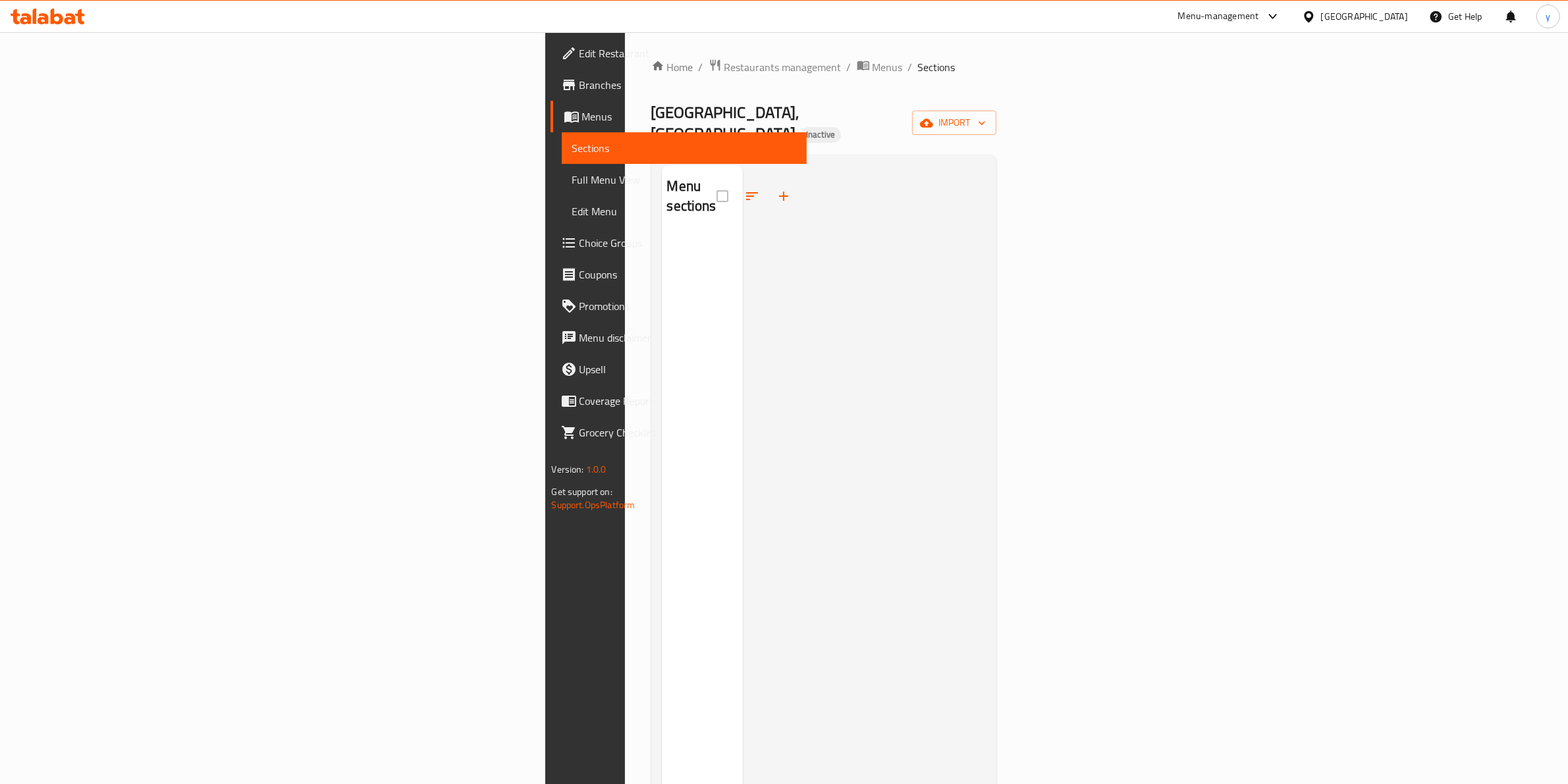
click at [580, 58] on span "Edit Restaurant" at bounding box center [688, 53] width 217 height 16
